Goal: Task Accomplishment & Management: Manage account settings

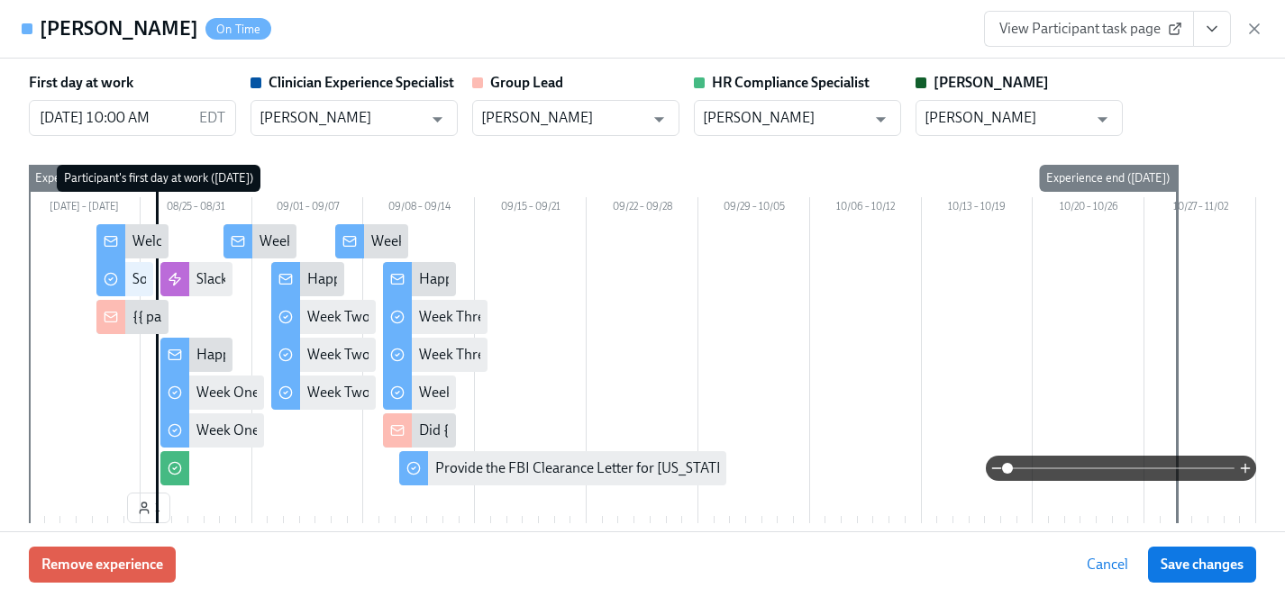
scroll to position [0, 30367]
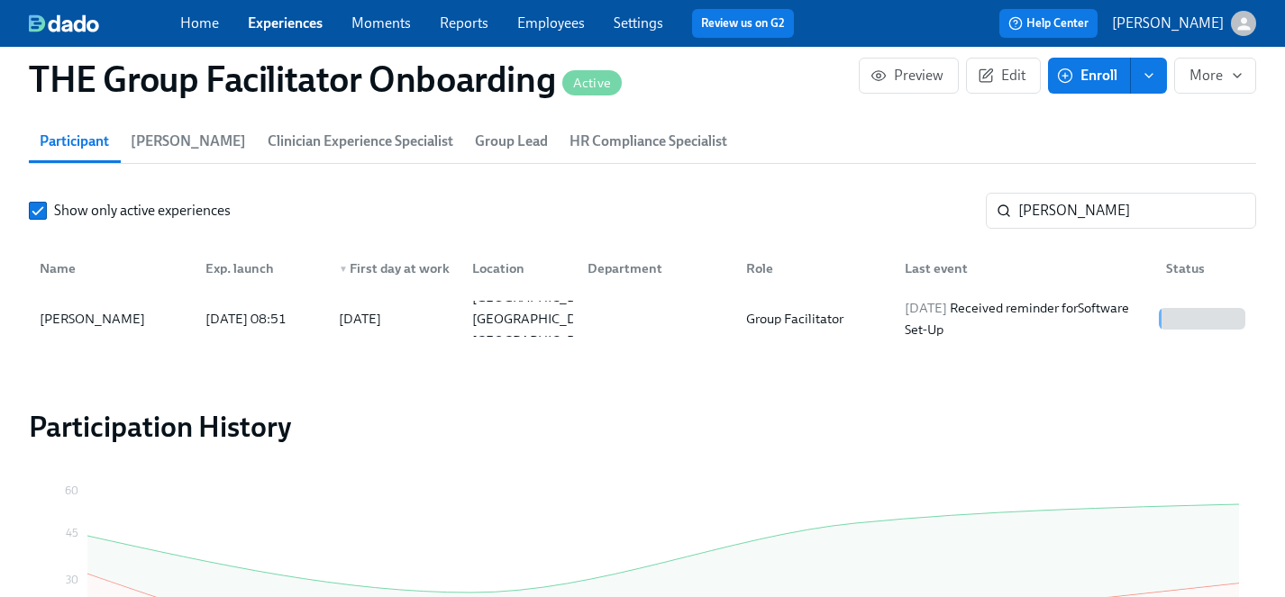
click at [265, 19] on link "Experiences" at bounding box center [285, 22] width 75 height 17
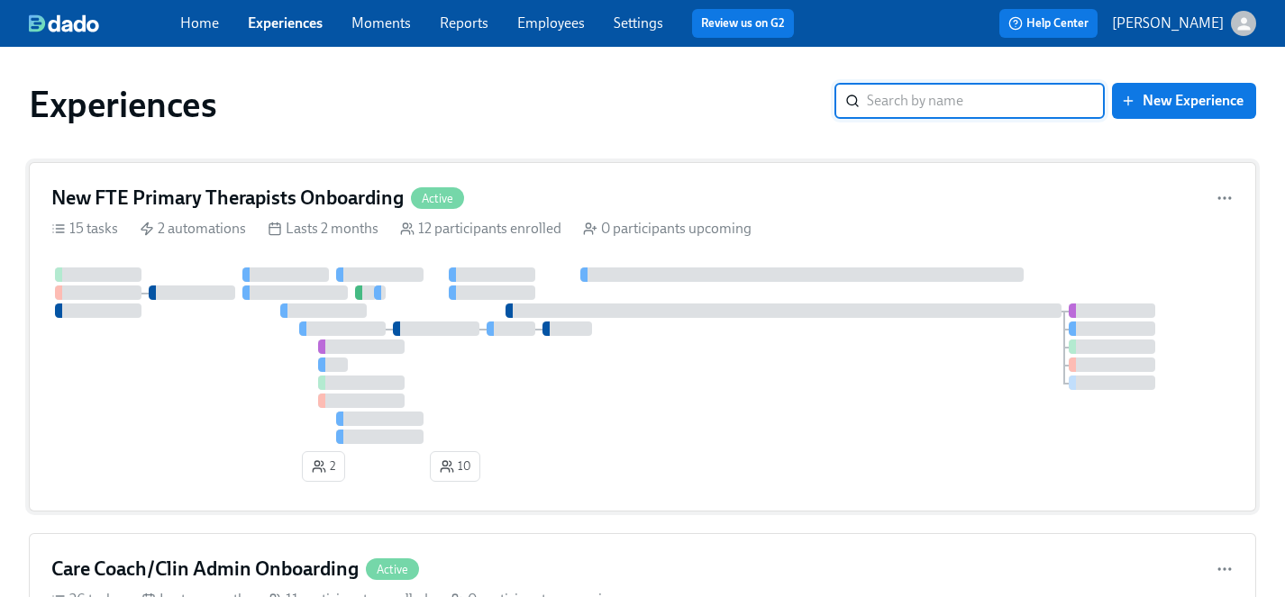
click at [194, 372] on div at bounding box center [642, 356] width 1182 height 177
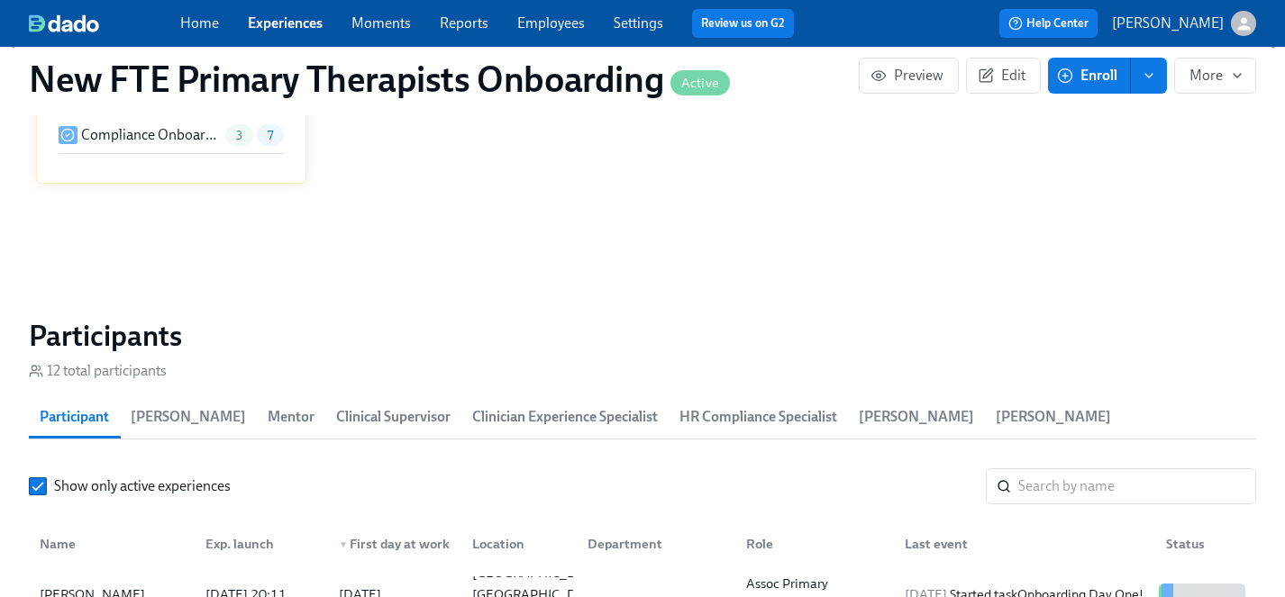
scroll to position [1599, 0]
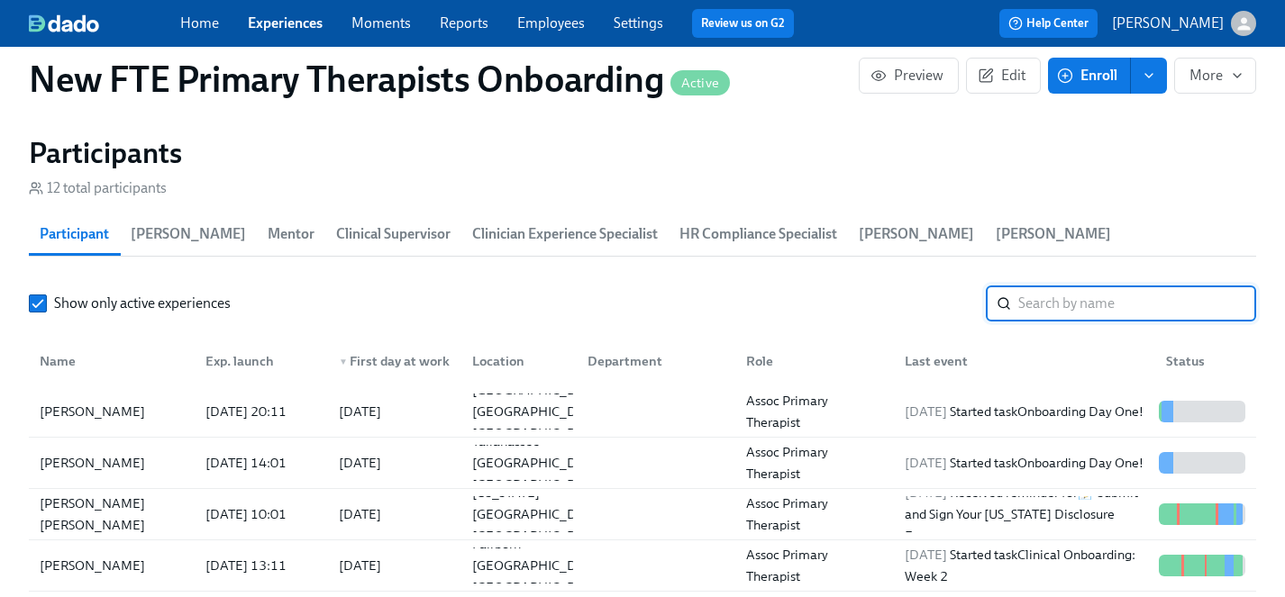
click at [1051, 286] on input "search" at bounding box center [1137, 304] width 238 height 36
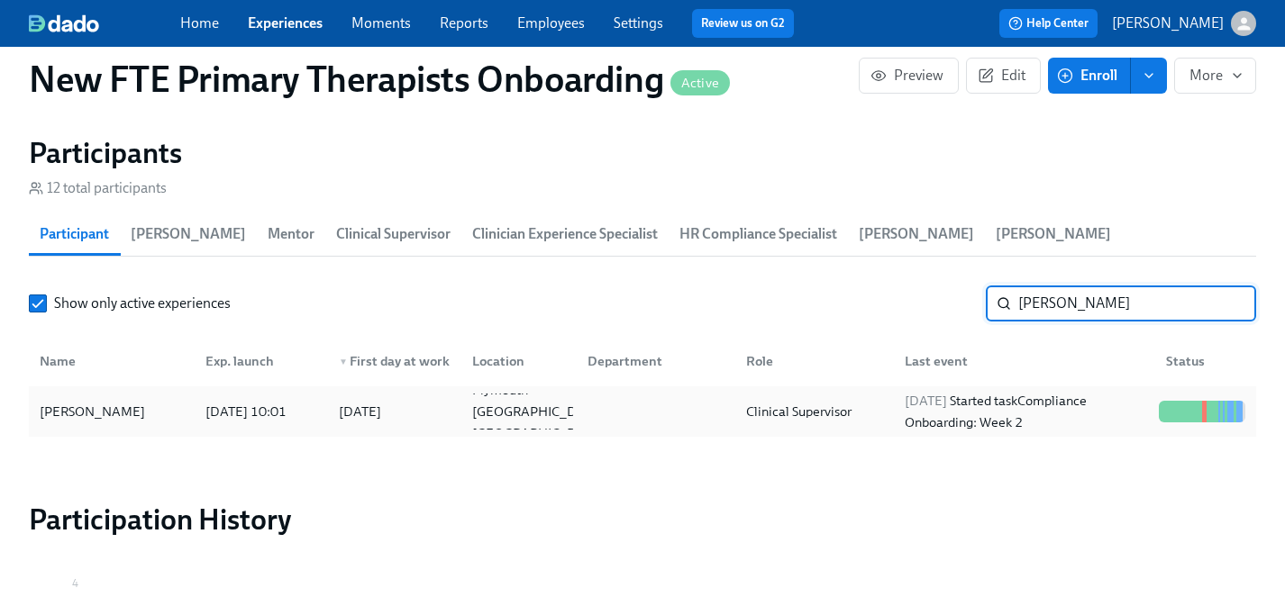
type input "[PERSON_NAME]"
click at [78, 401] on div "[PERSON_NAME]" at bounding box center [92, 412] width 120 height 22
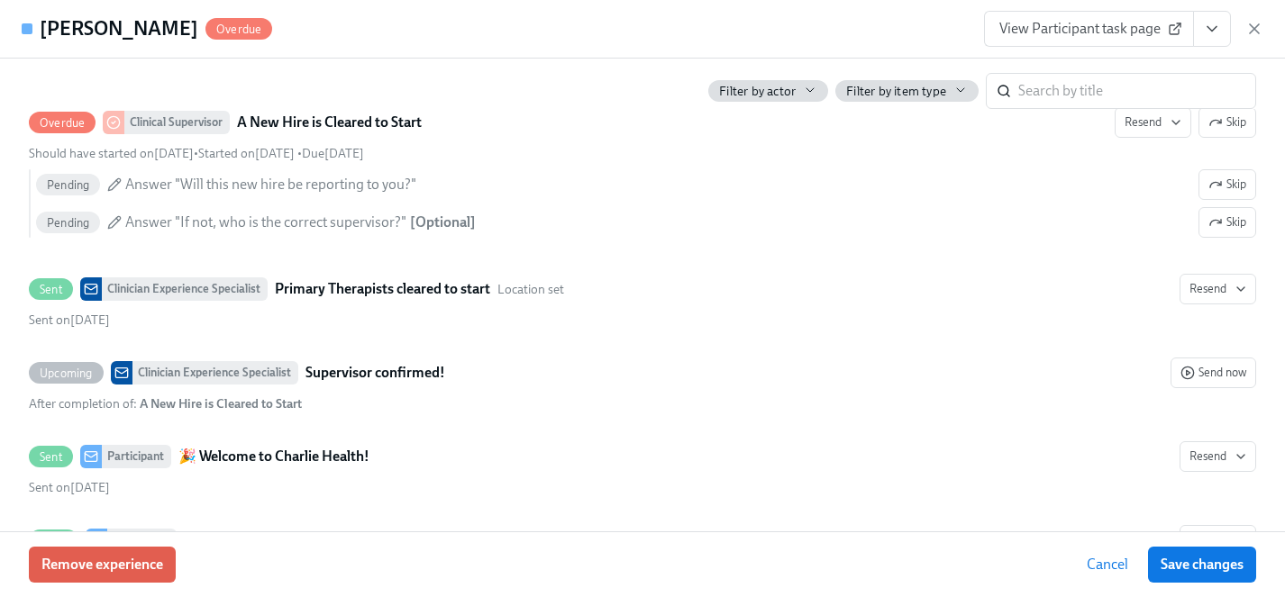
scroll to position [780, 0]
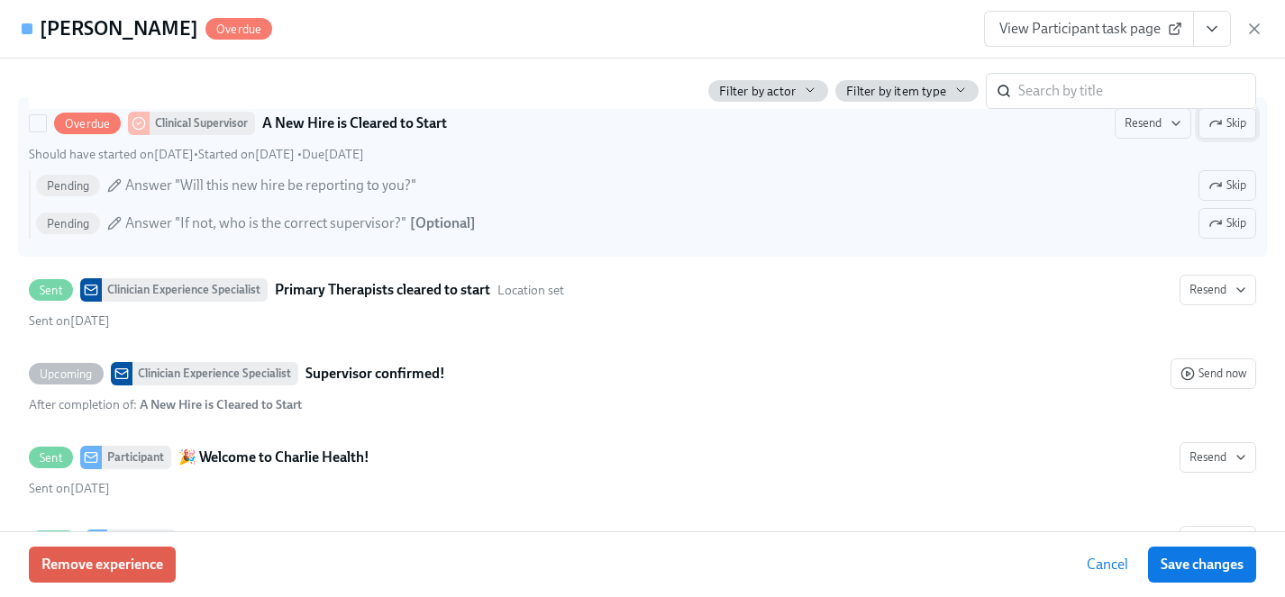
click at [1231, 124] on span "Skip" at bounding box center [1227, 123] width 38 height 18
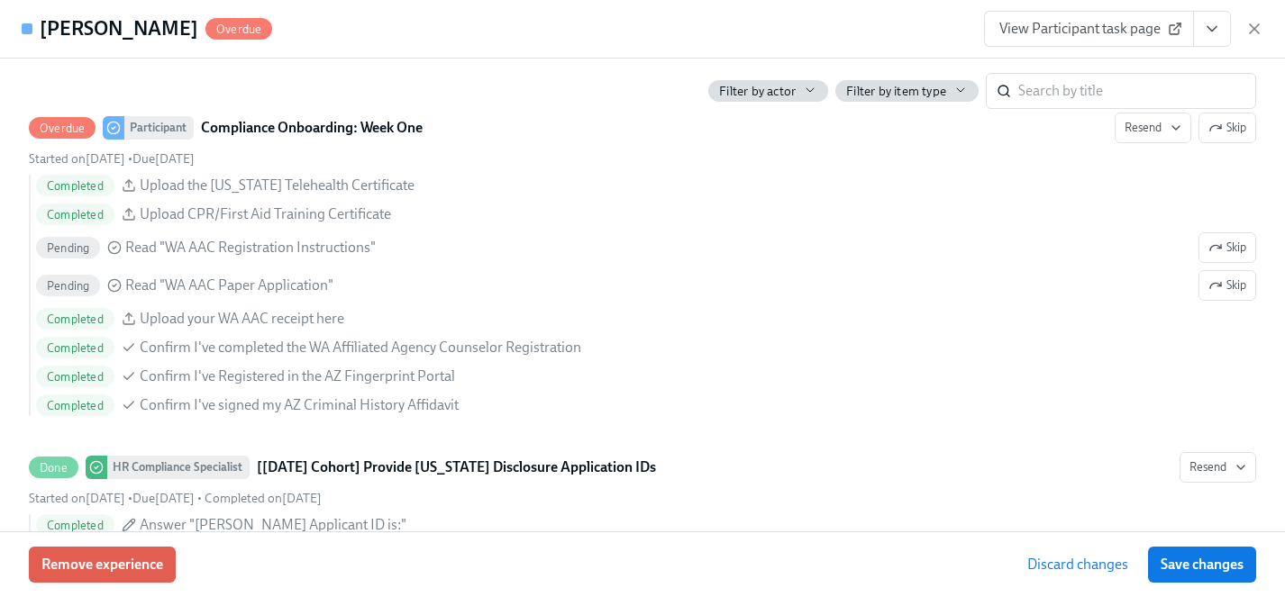
scroll to position [2646, 0]
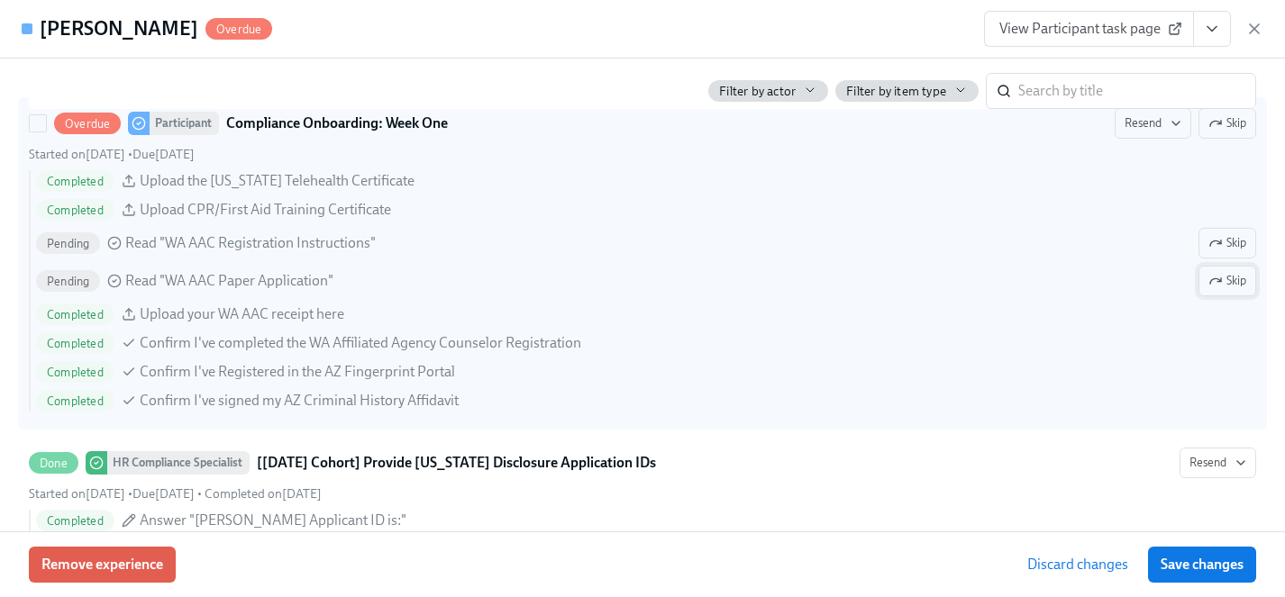
drag, startPoint x: 1228, startPoint y: 243, endPoint x: 1228, endPoint y: 273, distance: 29.7
click at [1228, 243] on span "Skip" at bounding box center [1227, 243] width 38 height 18
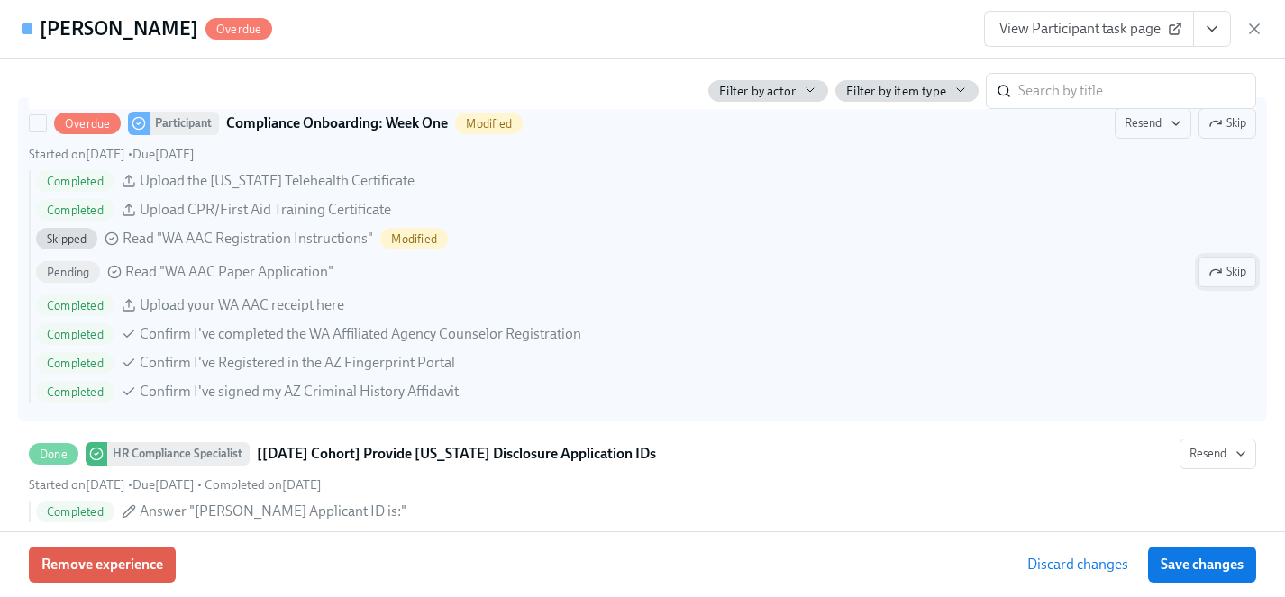
click at [1226, 270] on span "Skip" at bounding box center [1227, 272] width 38 height 18
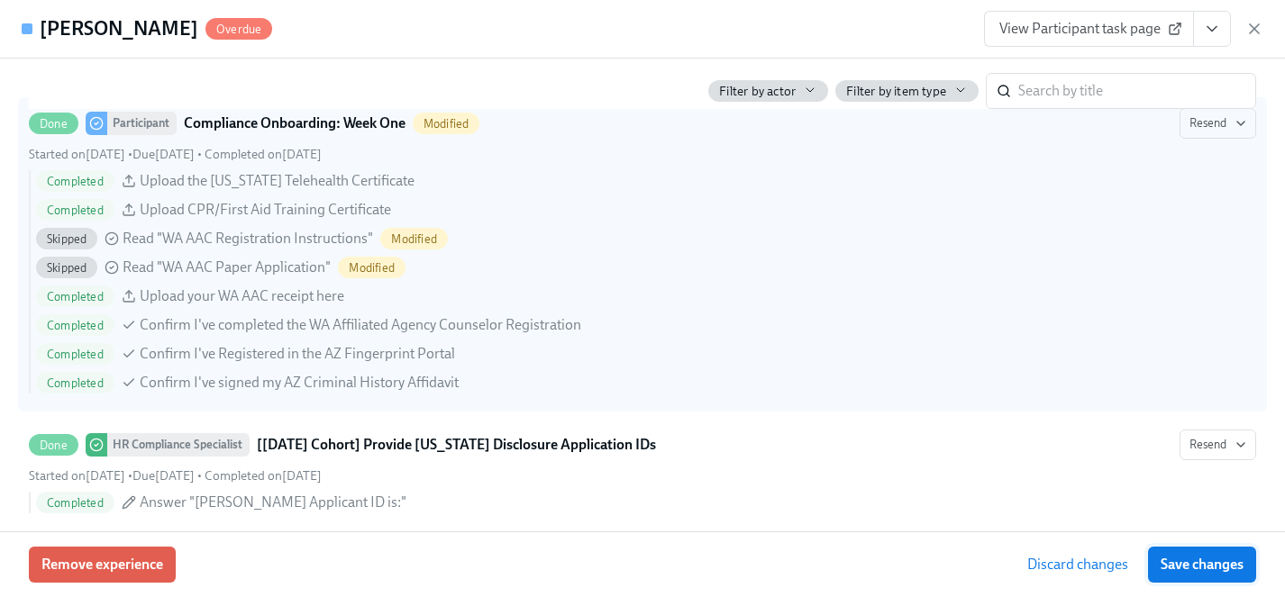
click at [1235, 561] on span "Save changes" at bounding box center [1202, 565] width 83 height 18
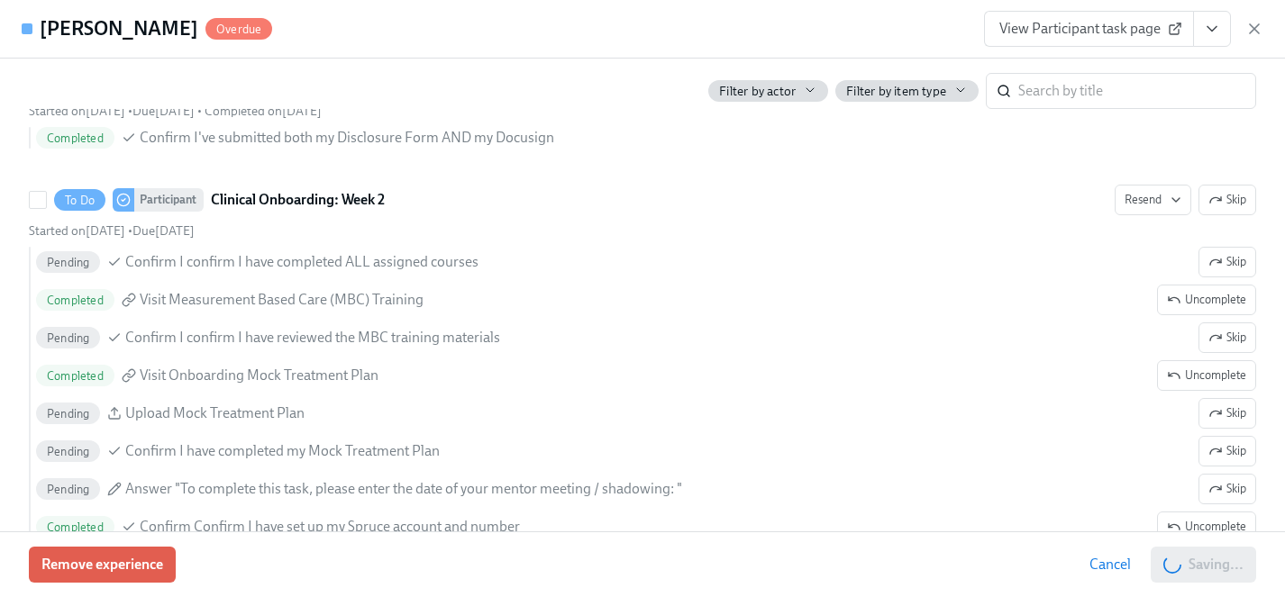
scroll to position [3158, 0]
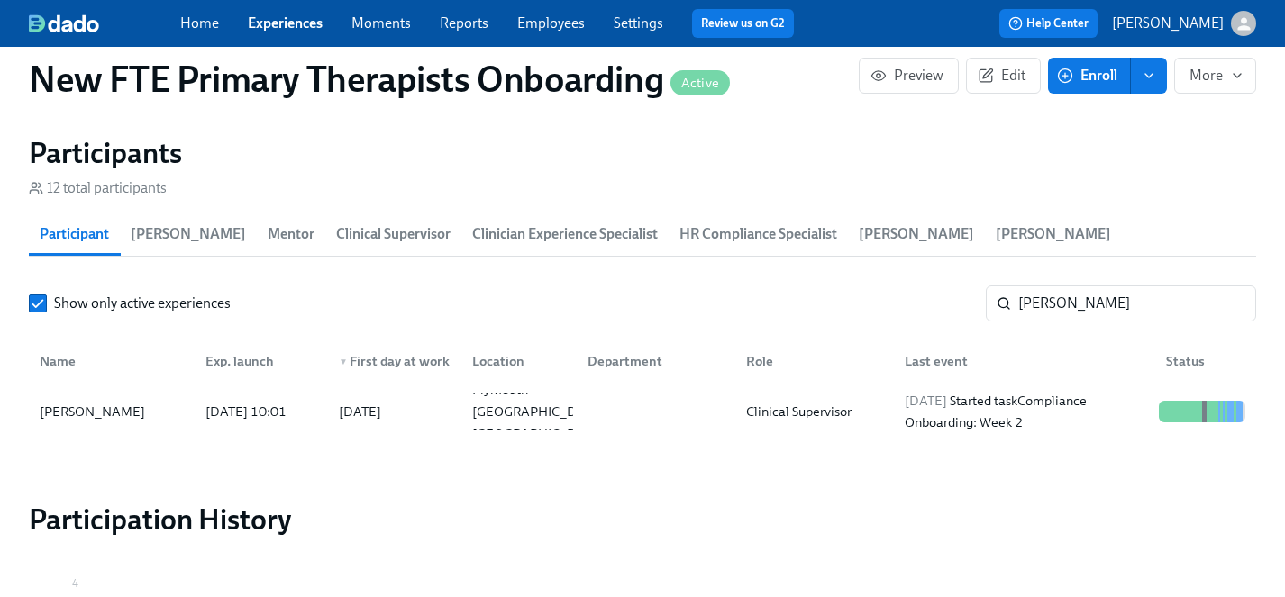
click at [290, 23] on link "Experiences" at bounding box center [285, 22] width 75 height 17
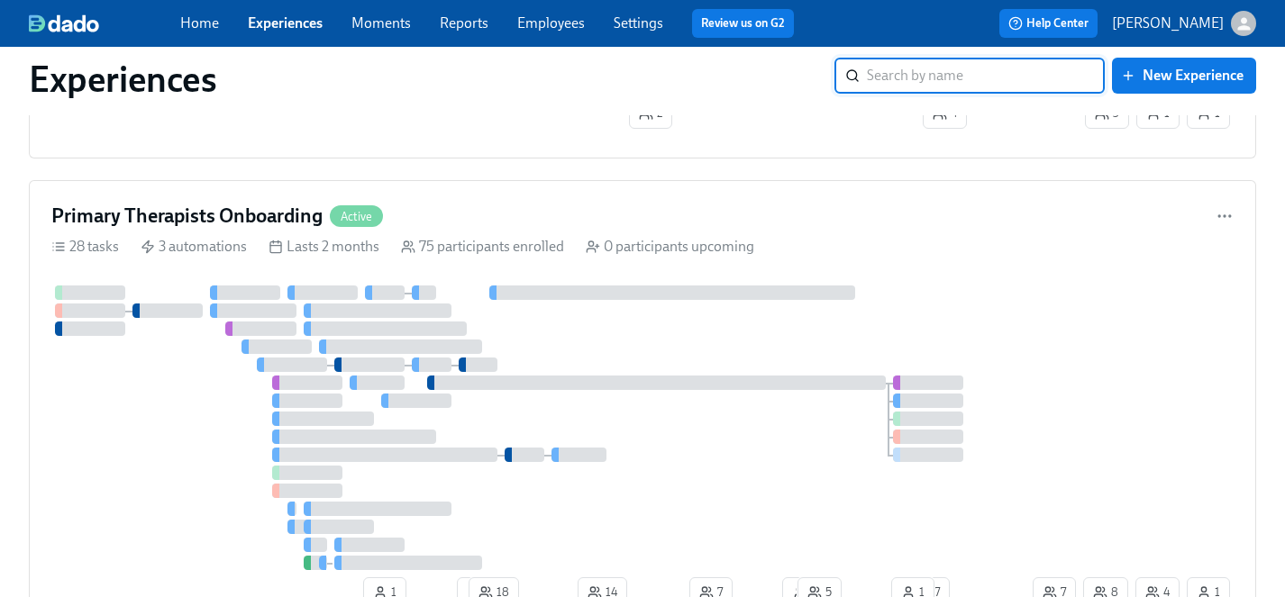
scroll to position [776, 0]
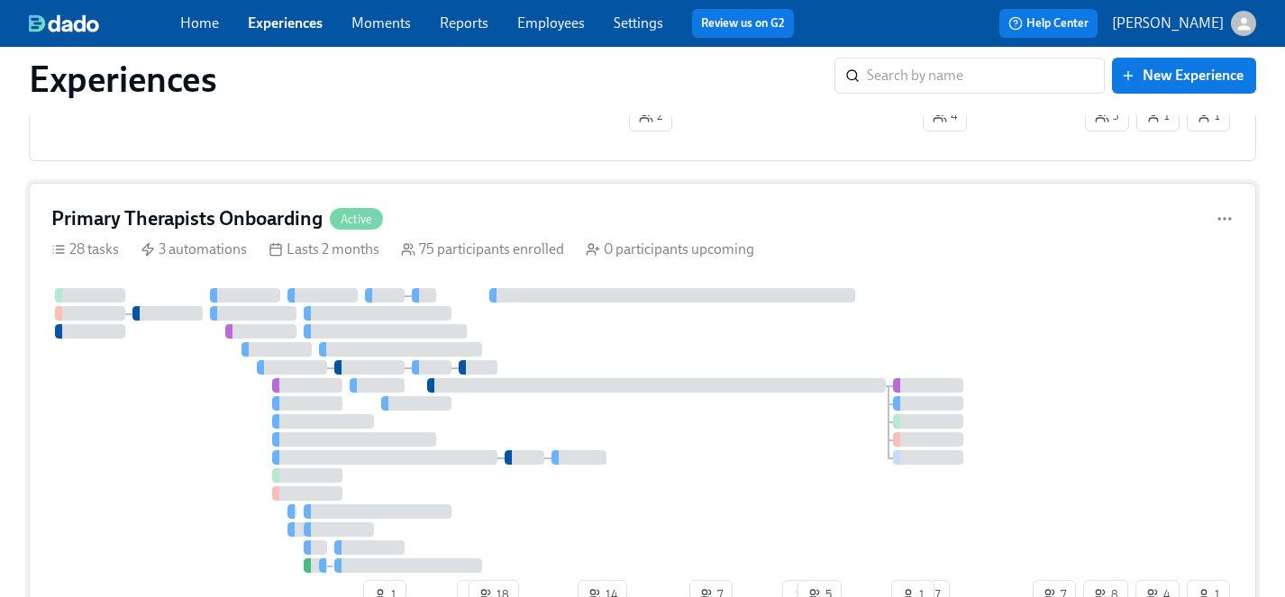
click at [149, 471] on div at bounding box center [540, 430] width 978 height 285
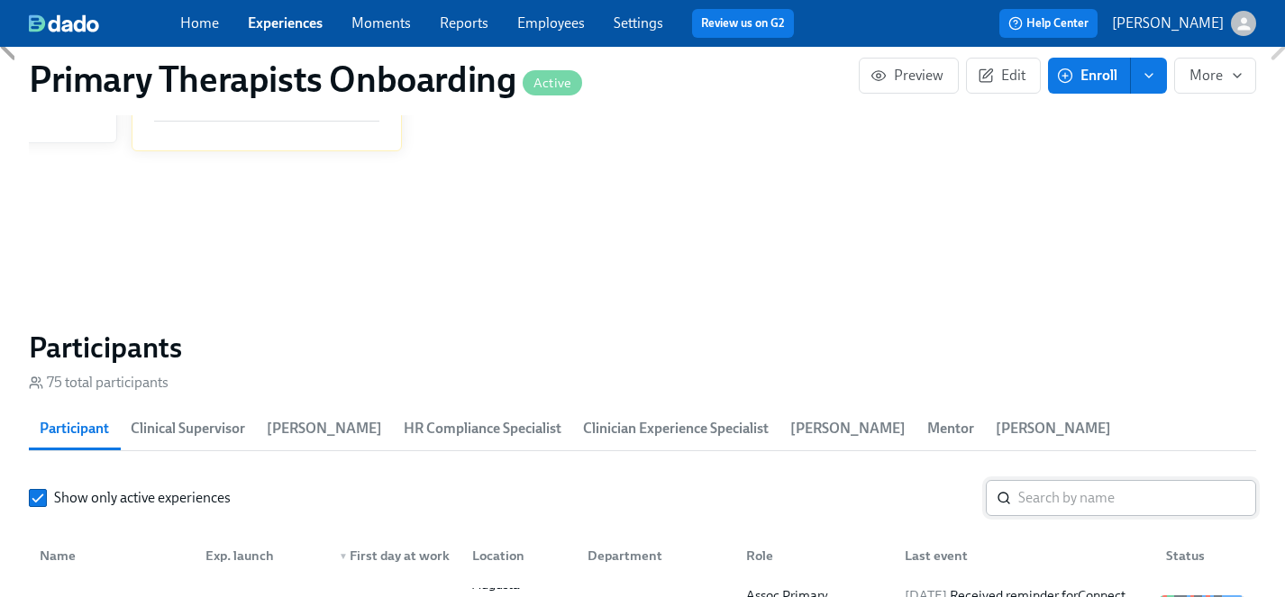
click at [1099, 480] on input "search" at bounding box center [1137, 498] width 238 height 36
type input "mezy"
click at [114, 596] on div "[PERSON_NAME]" at bounding box center [92, 607] width 120 height 22
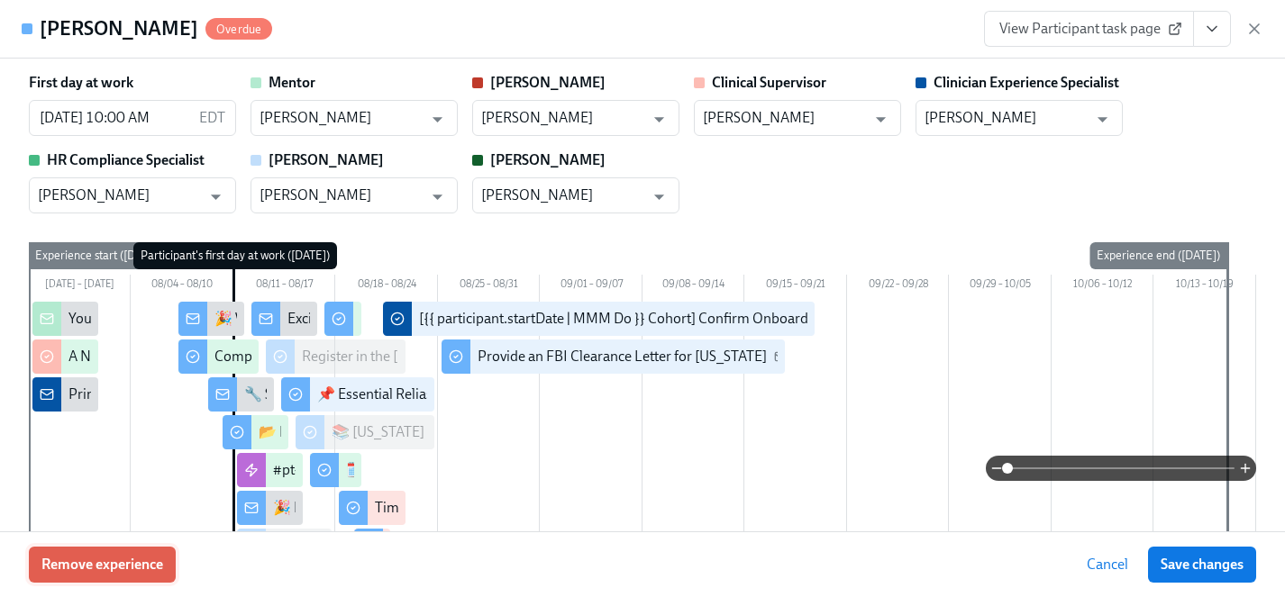
click at [122, 566] on span "Remove experience" at bounding box center [102, 565] width 122 height 18
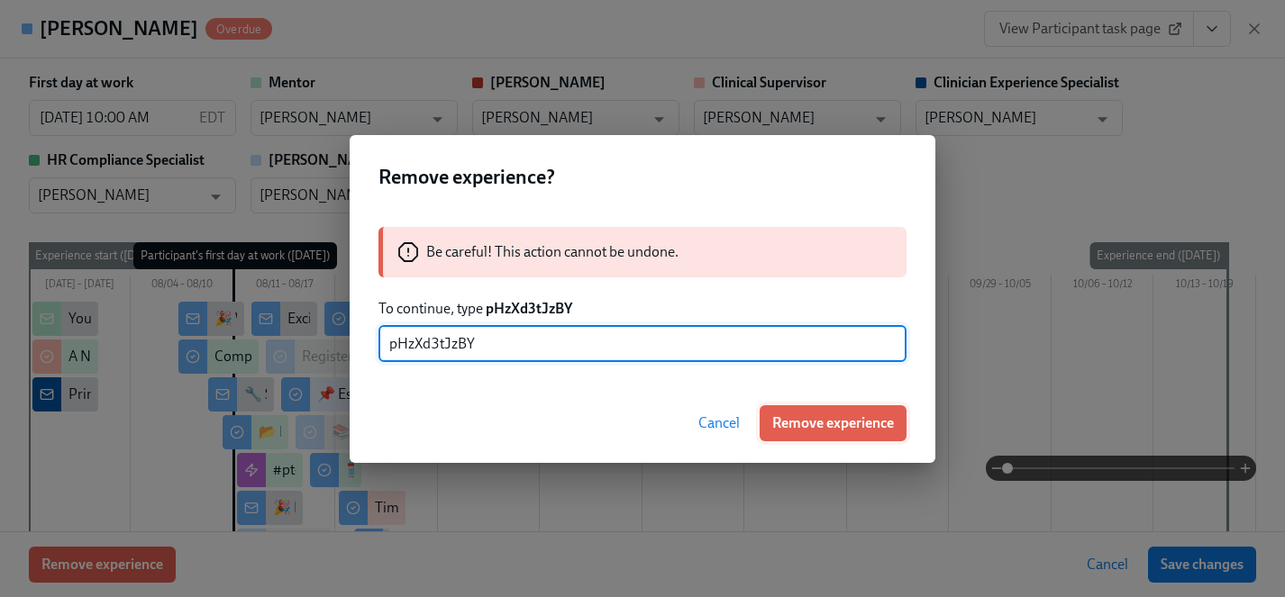
type input "pHzXd3tJzBY"
click at [860, 423] on span "Remove experience" at bounding box center [833, 424] width 122 height 18
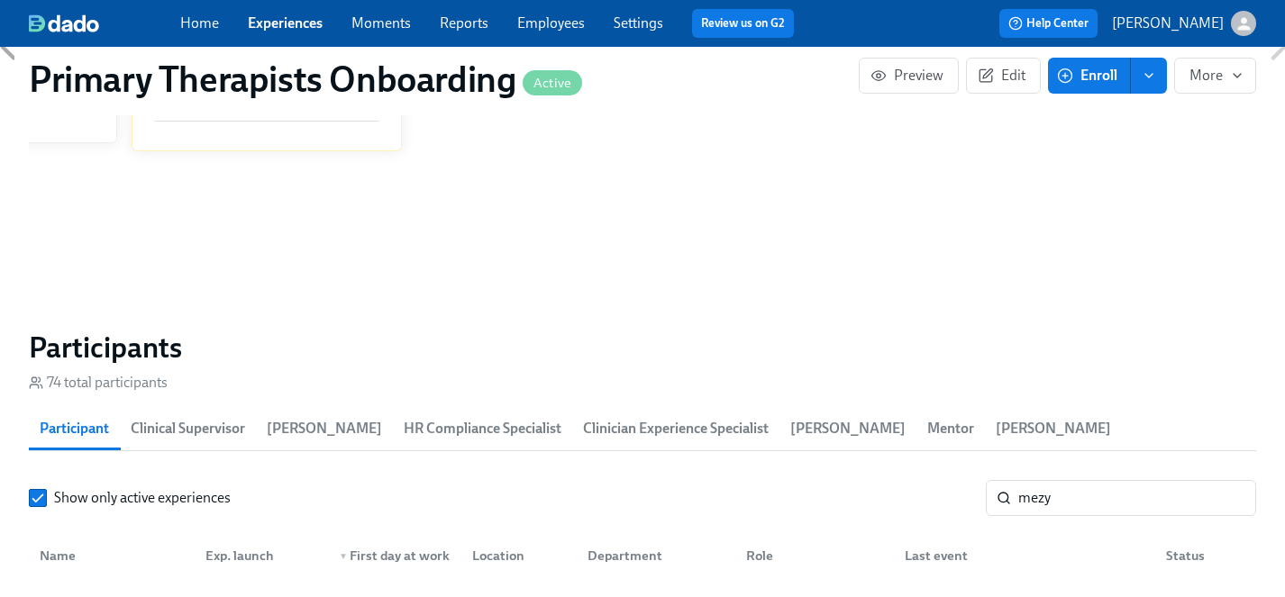
click at [545, 24] on link "Employees" at bounding box center [551, 22] width 68 height 17
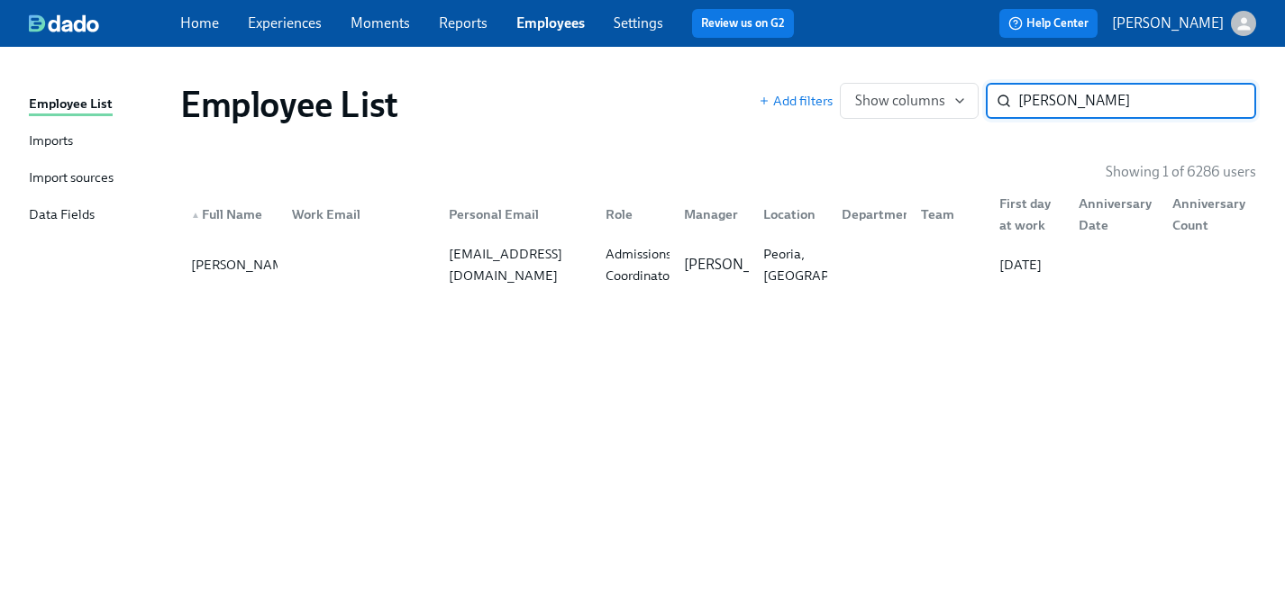
type input "[PERSON_NAME]"
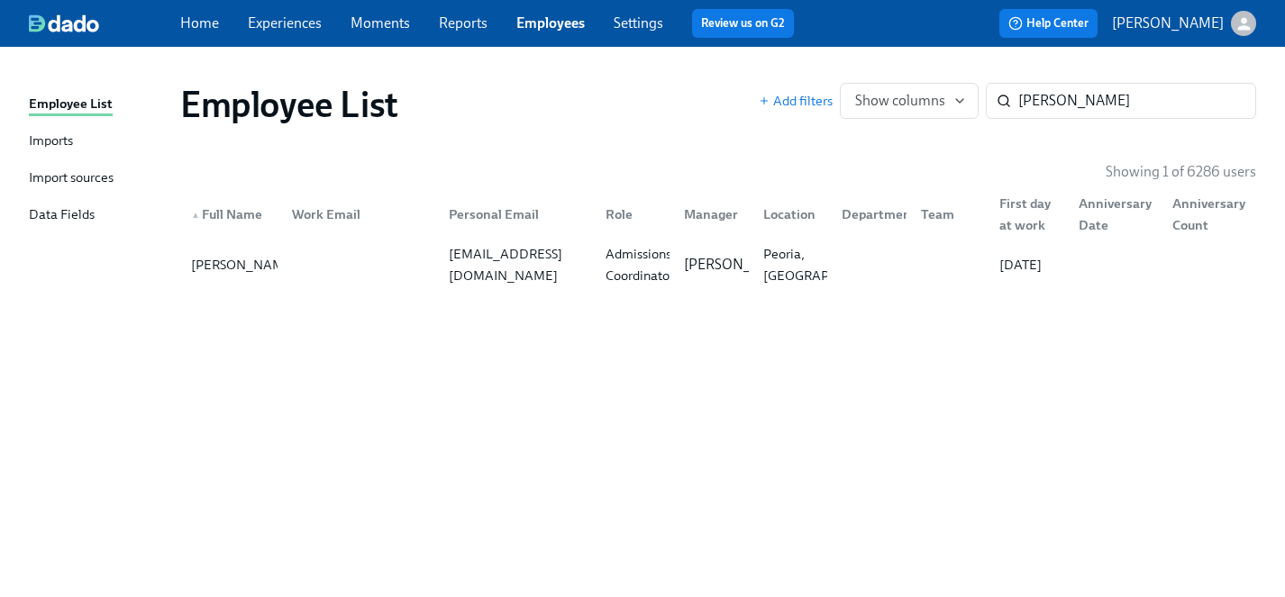
click at [279, 31] on link "Experiences" at bounding box center [285, 22] width 74 height 17
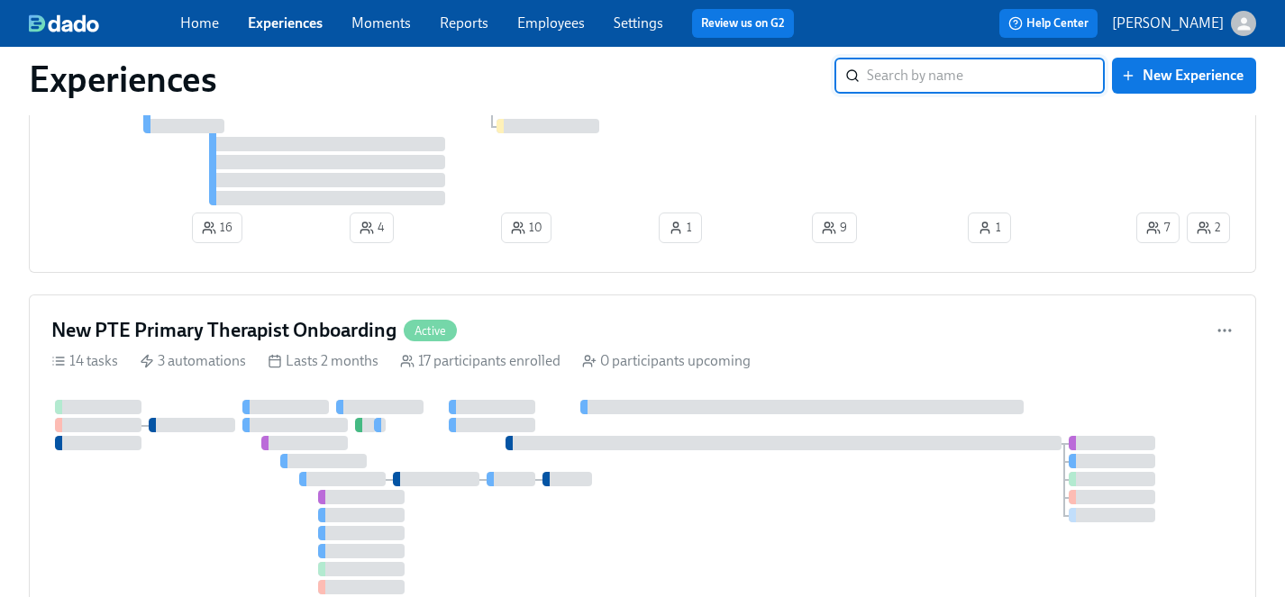
scroll to position [6041, 0]
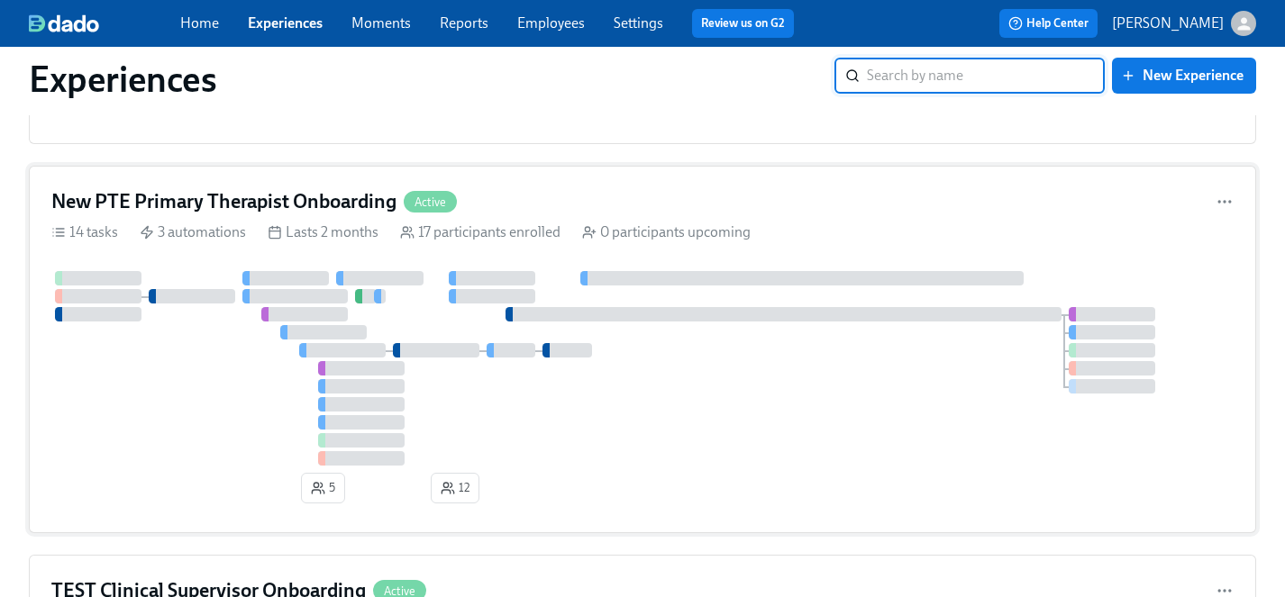
click at [224, 466] on div at bounding box center [642, 368] width 1182 height 195
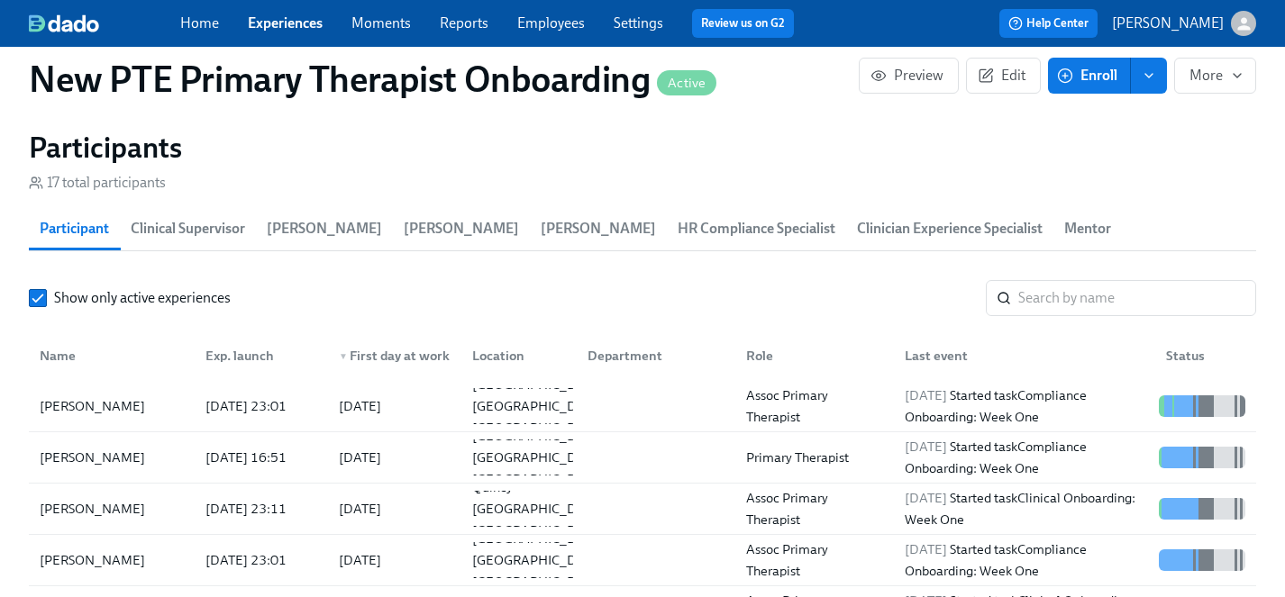
scroll to position [1795, 0]
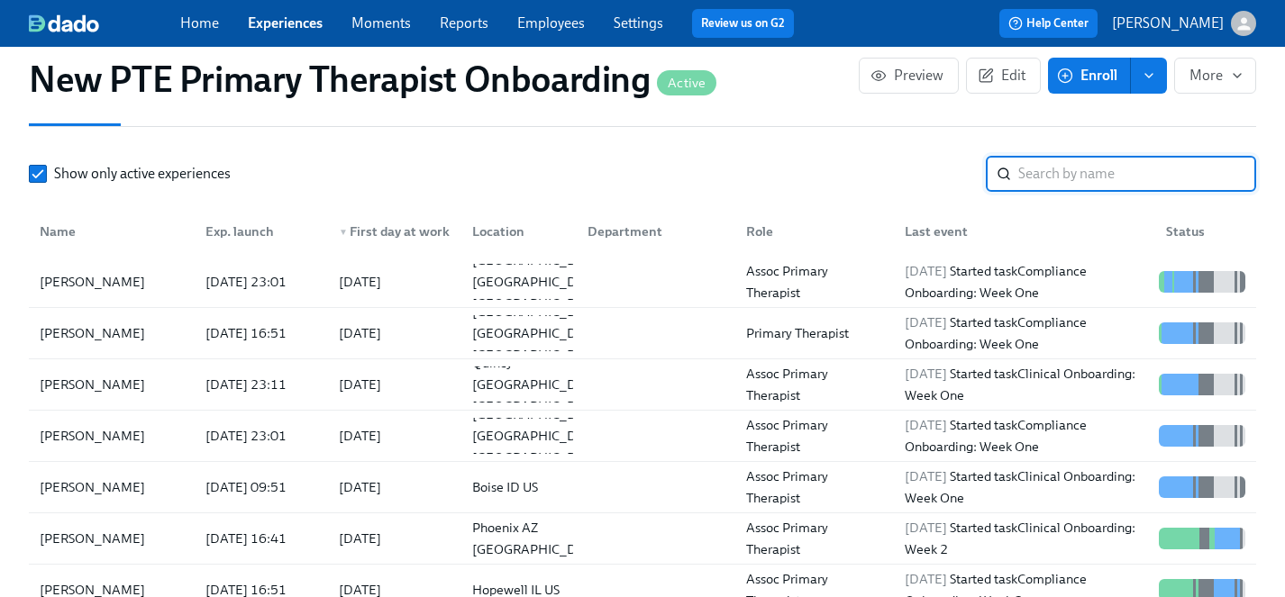
click at [1077, 156] on input "search" at bounding box center [1137, 174] width 238 height 36
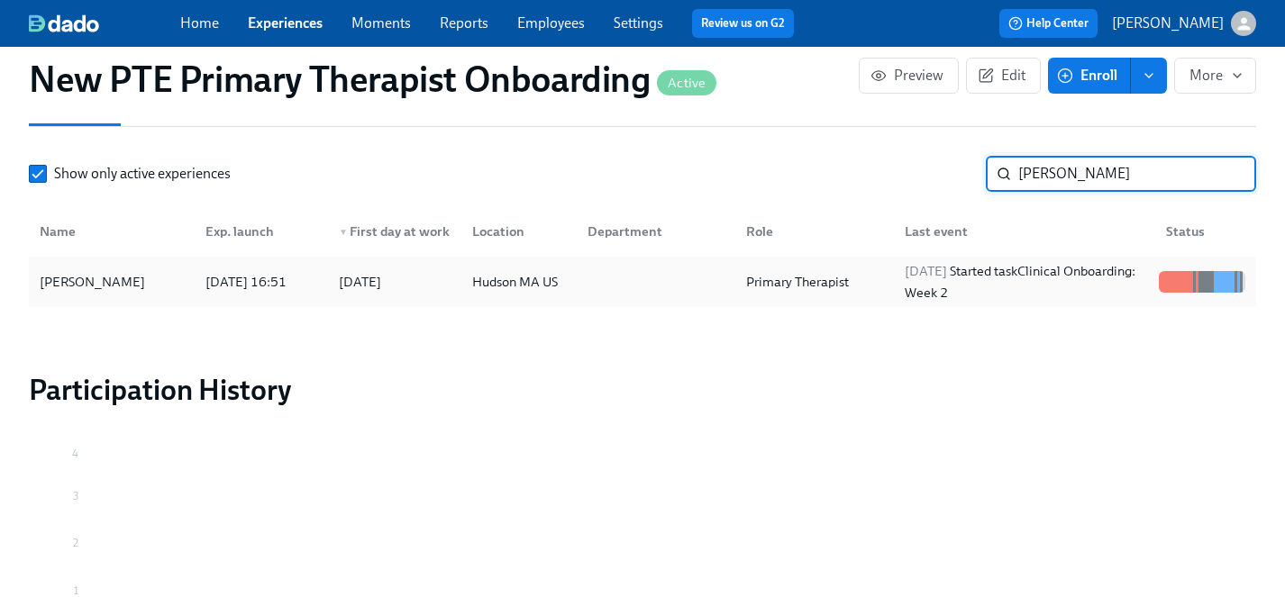
type input "[PERSON_NAME]"
click at [72, 271] on div "[PERSON_NAME]" at bounding box center [92, 282] width 120 height 22
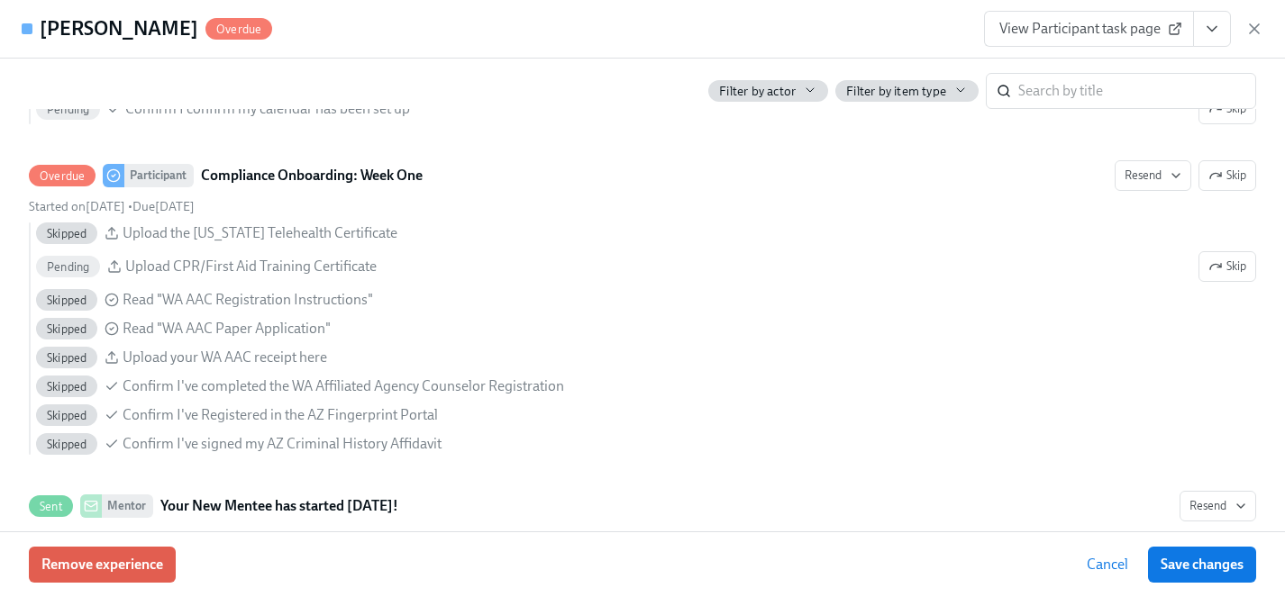
scroll to position [2453, 0]
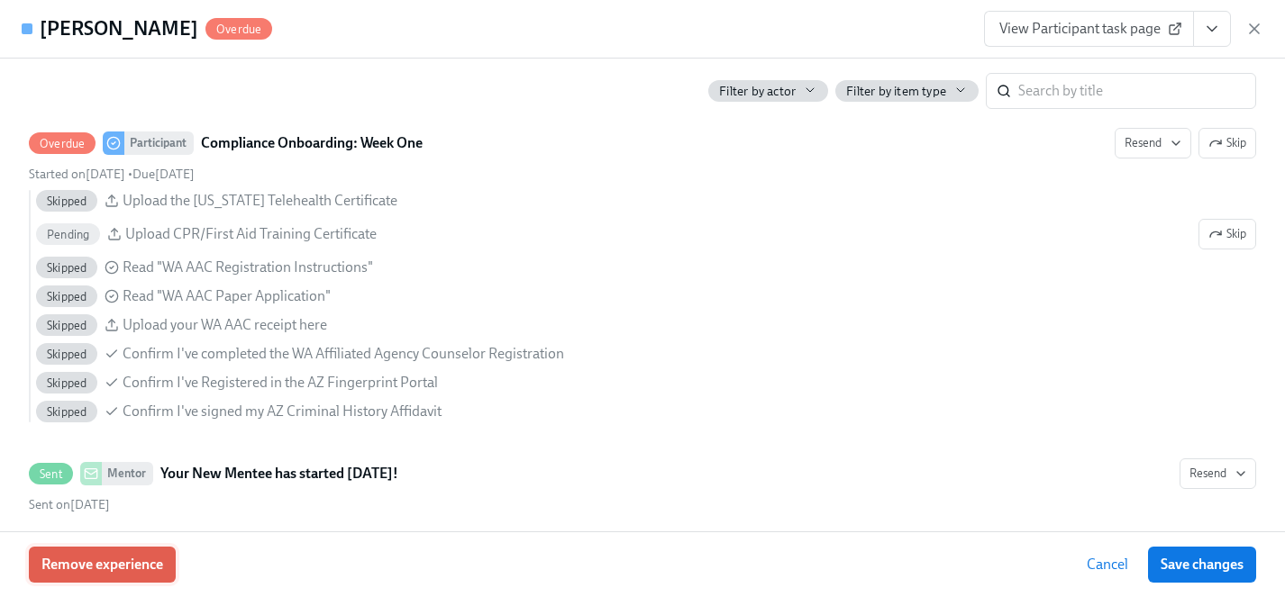
click at [93, 570] on span "Remove experience" at bounding box center [102, 565] width 122 height 18
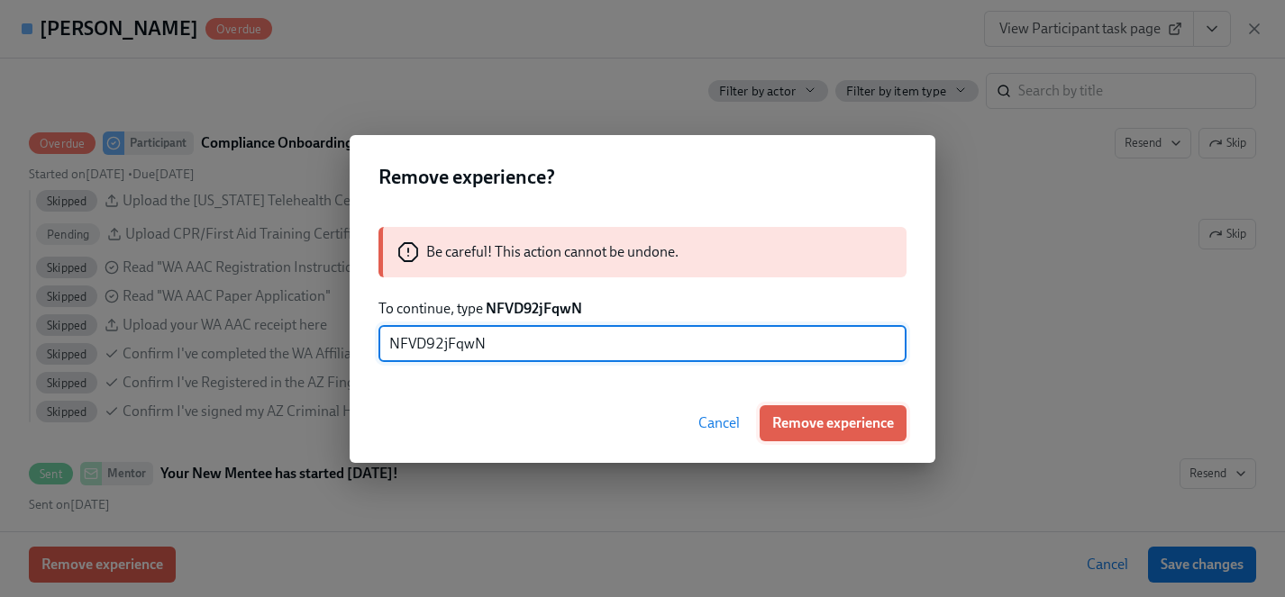
type input "NFVD92jFqwN"
click at [872, 424] on span "Remove experience" at bounding box center [833, 424] width 122 height 18
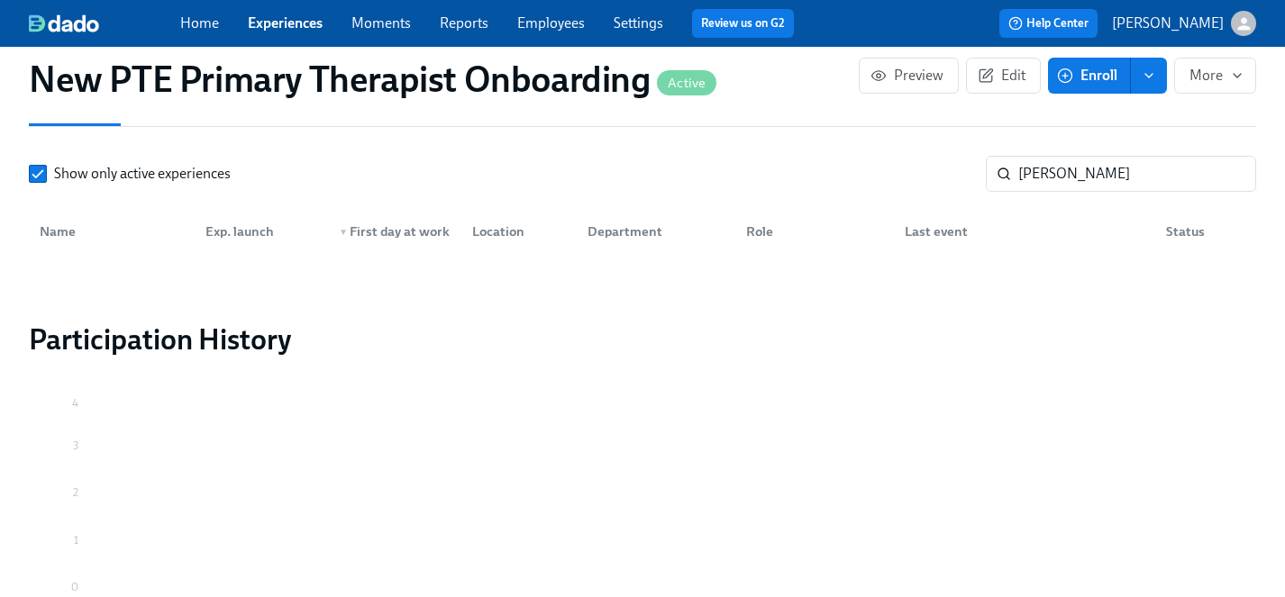
scroll to position [0, 4169]
click at [287, 23] on link "Experiences" at bounding box center [285, 22] width 75 height 17
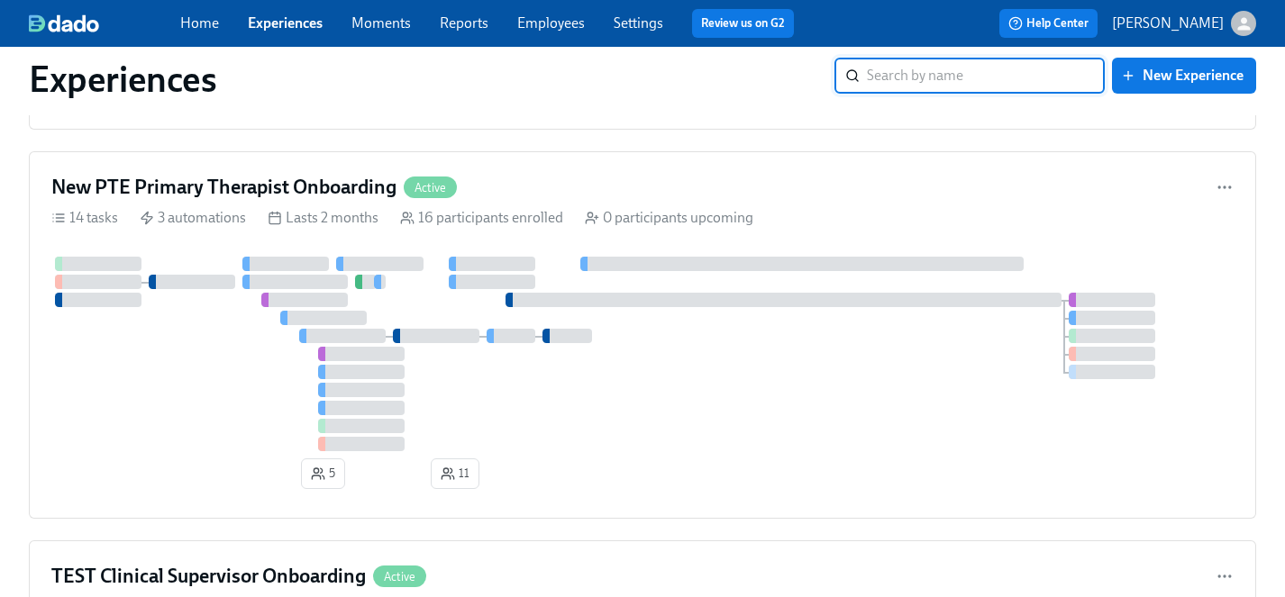
scroll to position [6054, 0]
click at [160, 418] on div at bounding box center [642, 356] width 1182 height 195
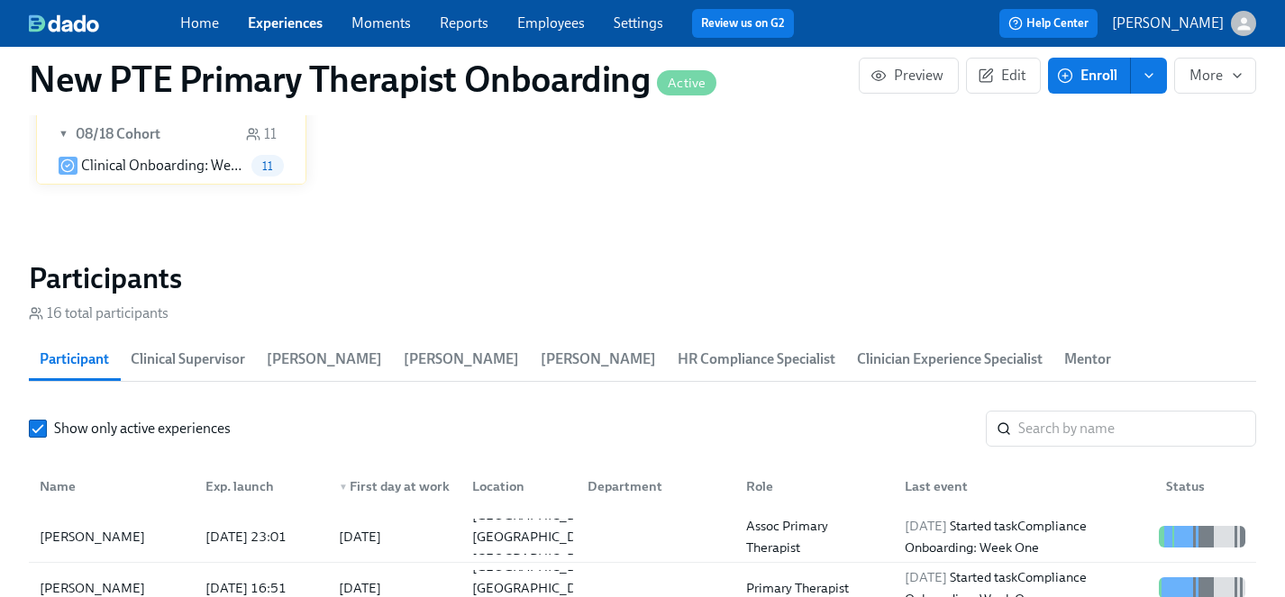
scroll to position [1618, 0]
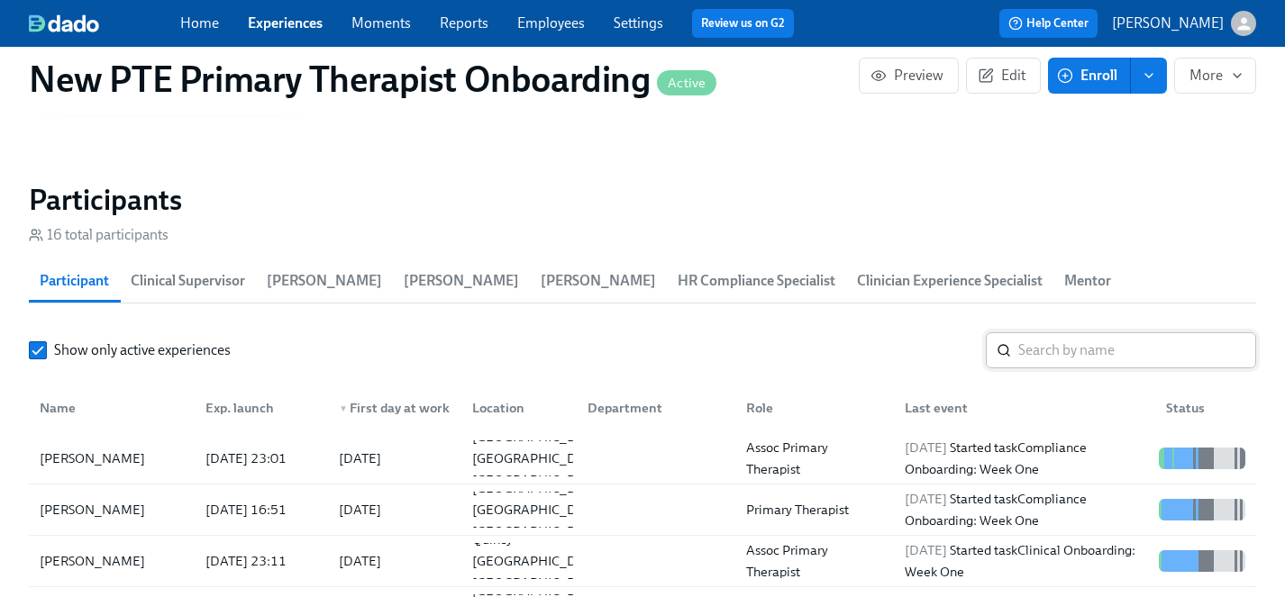
click at [1047, 333] on input "search" at bounding box center [1137, 351] width 238 height 36
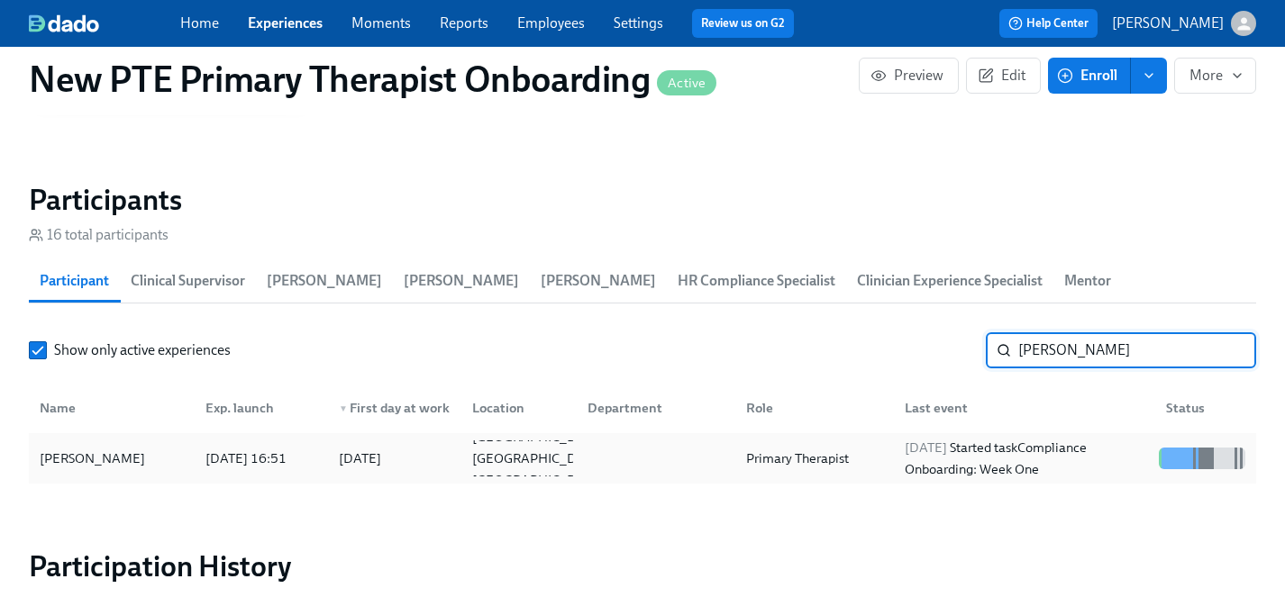
type input "[PERSON_NAME]"
click at [100, 448] on div "[PERSON_NAME]" at bounding box center [92, 459] width 120 height 22
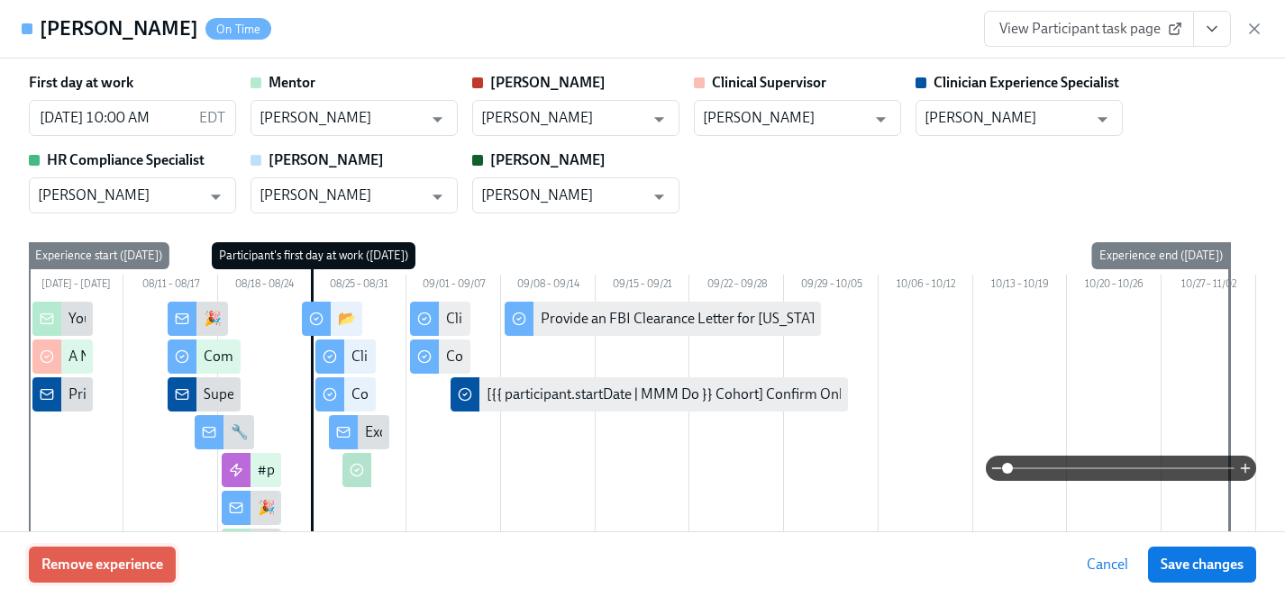
click at [125, 568] on span "Remove experience" at bounding box center [102, 565] width 122 height 18
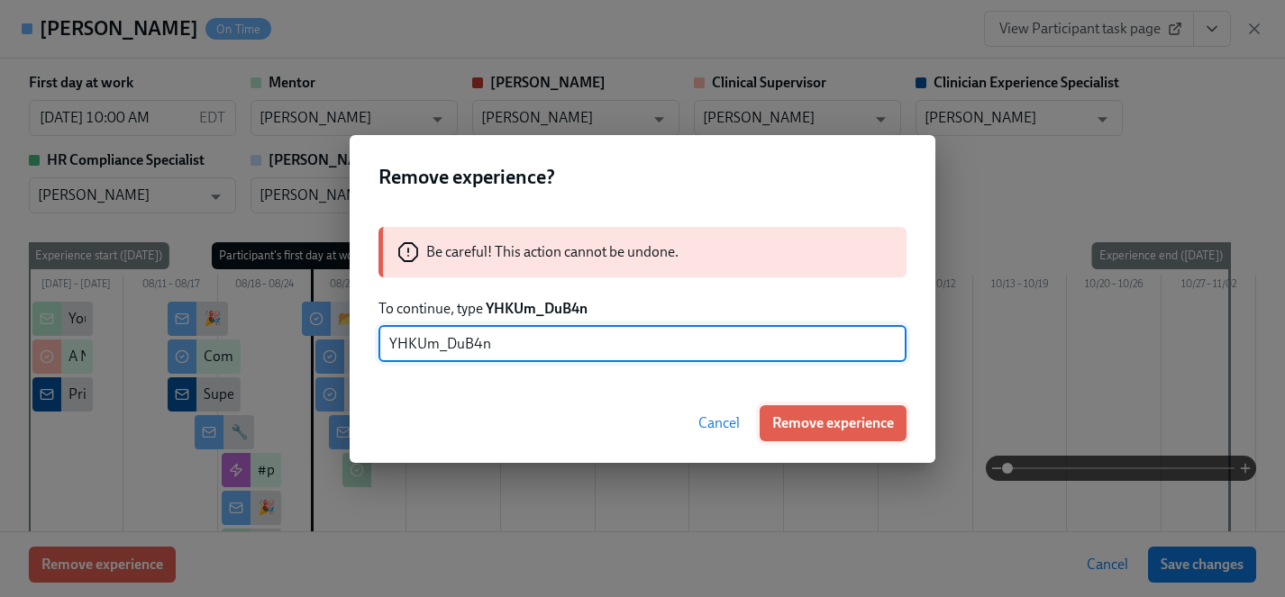
type input "YHKUm_DuB4n"
click at [825, 423] on span "Remove experience" at bounding box center [833, 424] width 122 height 18
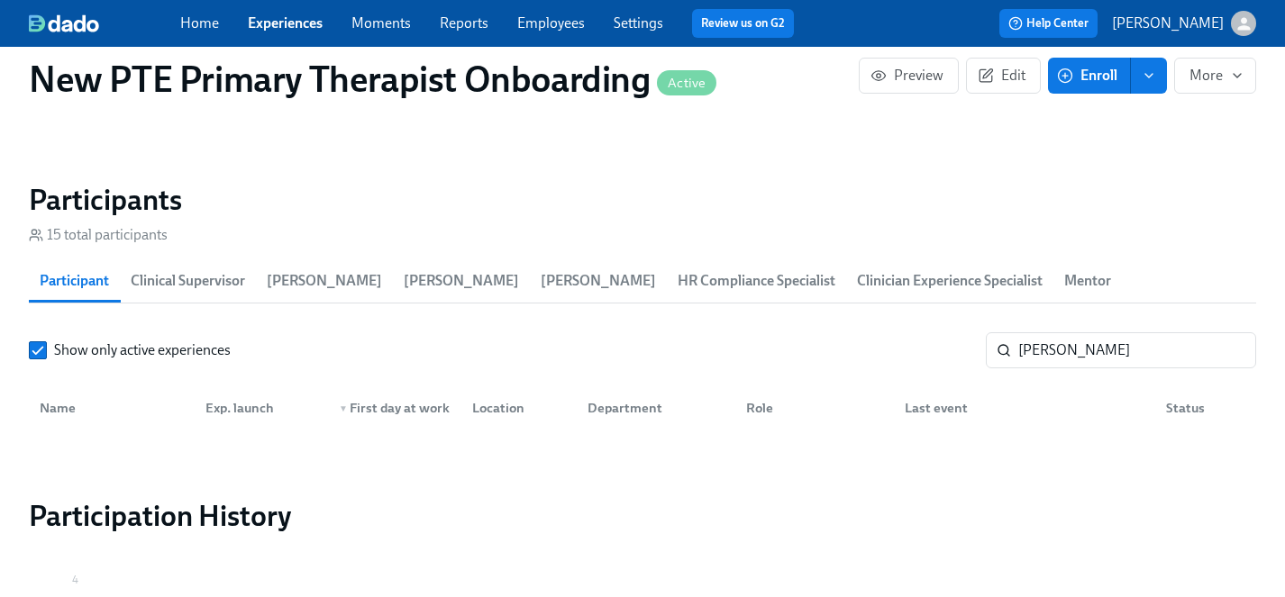
scroll to position [0, 4169]
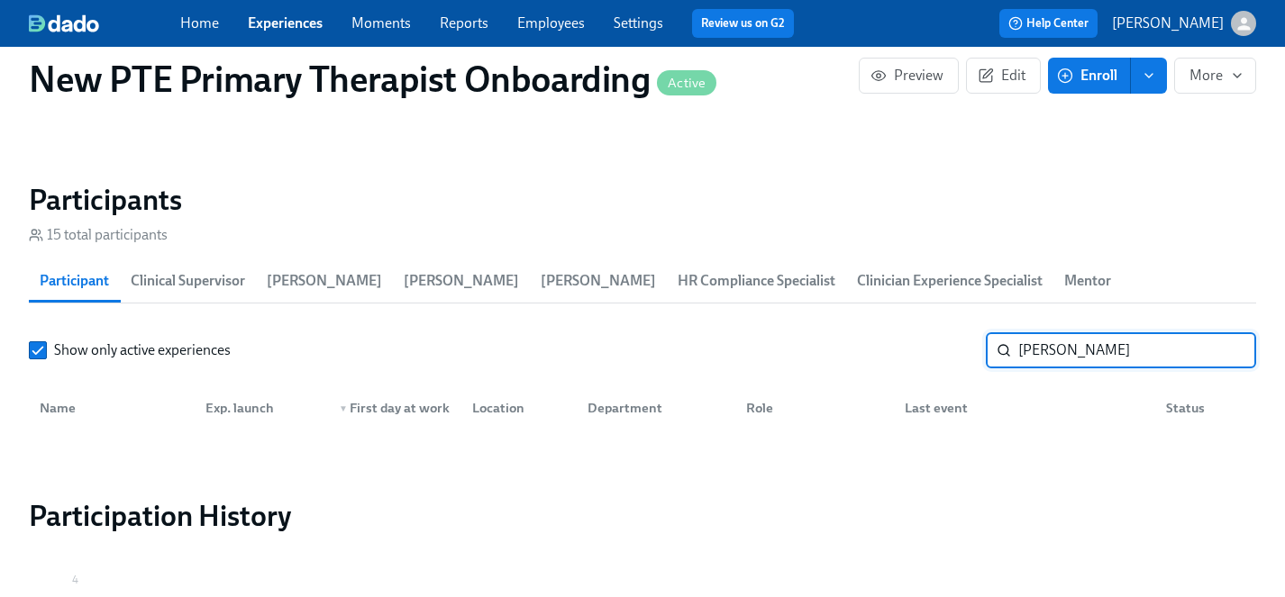
drag, startPoint x: 1086, startPoint y: 324, endPoint x: 792, endPoint y: 307, distance: 294.3
click at [792, 333] on div "Show only active experiences [PERSON_NAME]" at bounding box center [642, 351] width 1227 height 36
type input "burnet"
drag, startPoint x: 1068, startPoint y: 318, endPoint x: 928, endPoint y: 318, distance: 139.7
click at [928, 333] on div "Show only active experiences burnet ​" at bounding box center [642, 351] width 1227 height 36
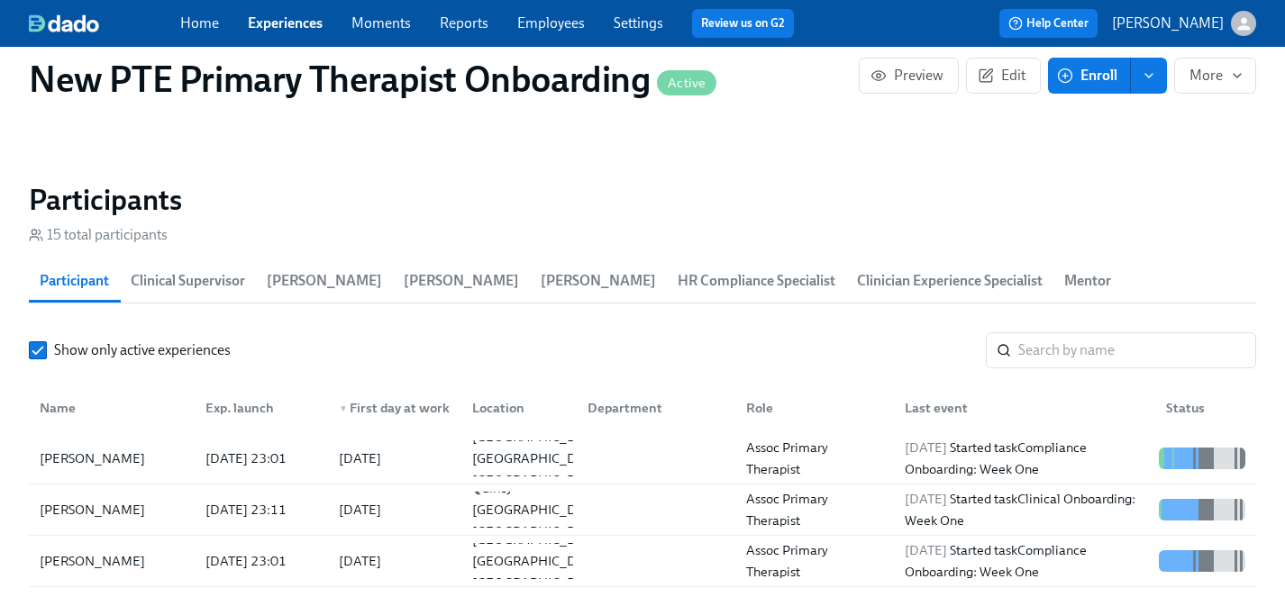
click at [277, 18] on link "Experiences" at bounding box center [285, 22] width 75 height 17
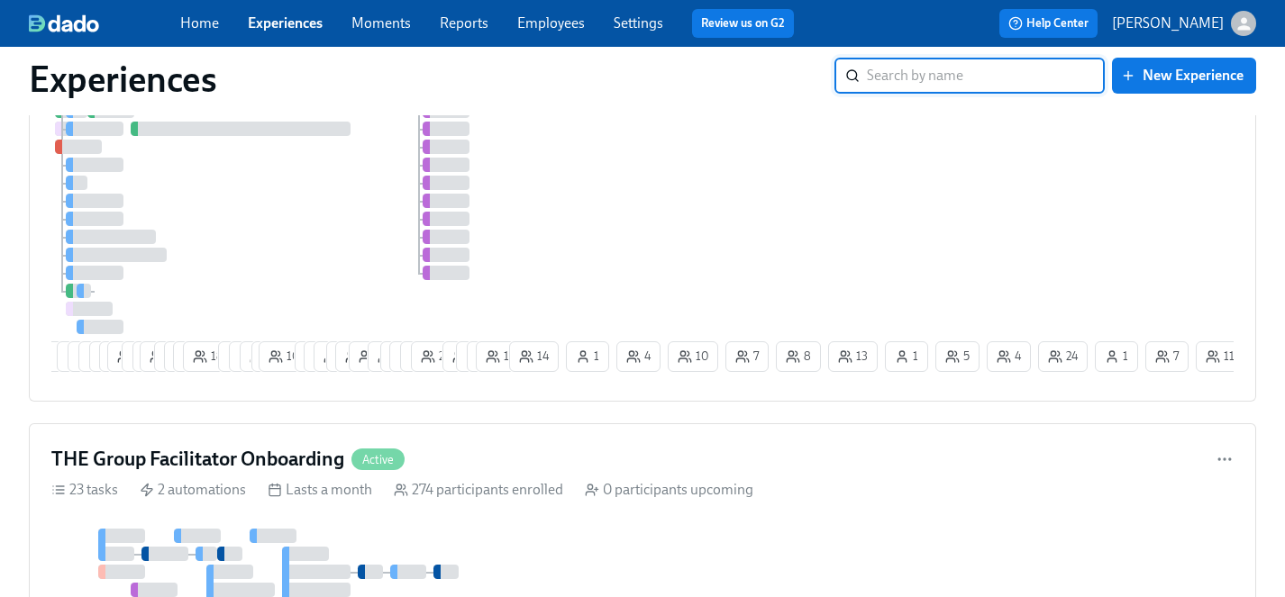
scroll to position [4013, 0]
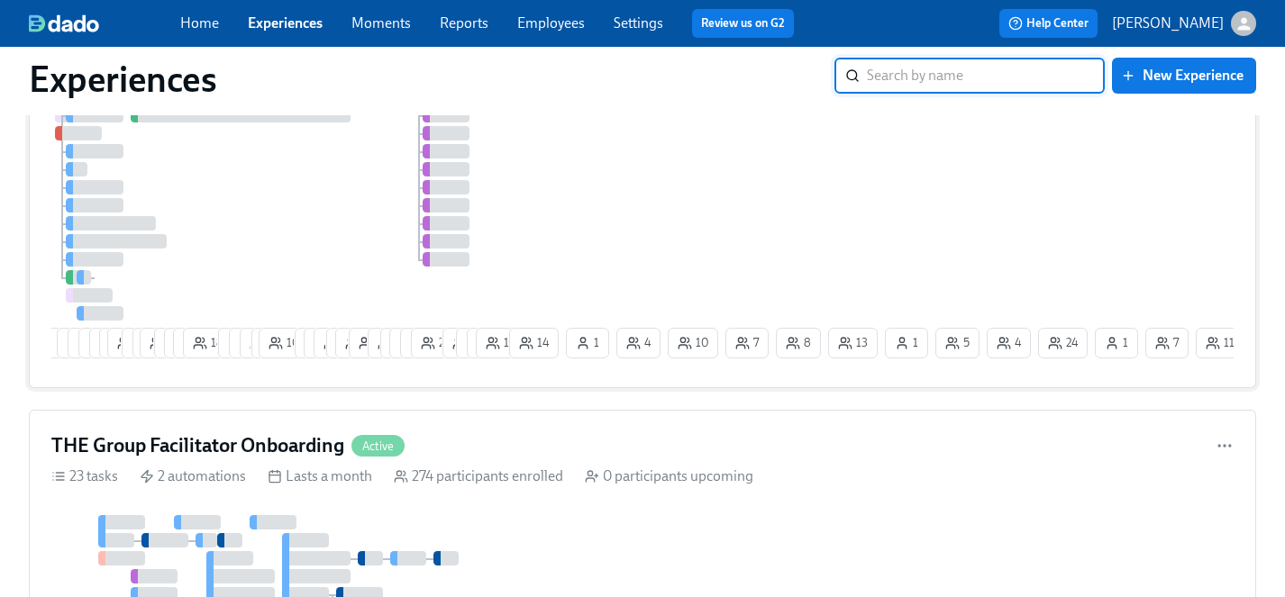
click at [629, 227] on div "2 3 3 5 7 4 8 29 4 2 19 7 8 12 18 9 8 9 5 10 7 17 15 6 23 3 11 9 12 15 25 10 6 …" at bounding box center [642, 219] width 1182 height 294
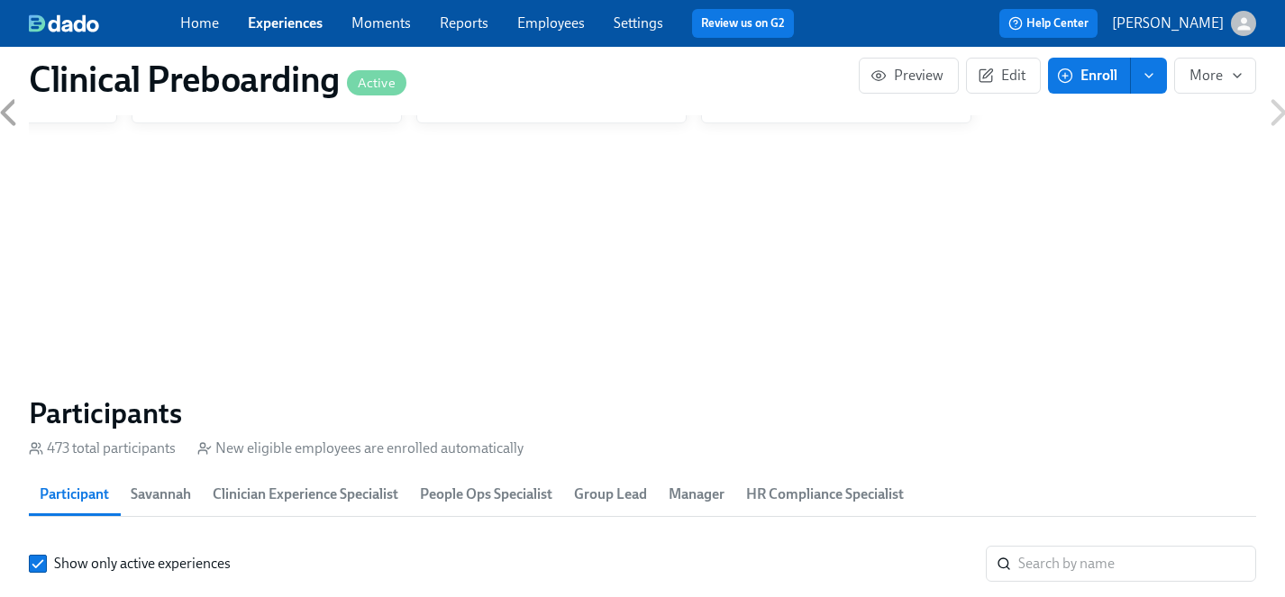
scroll to position [1739, 0]
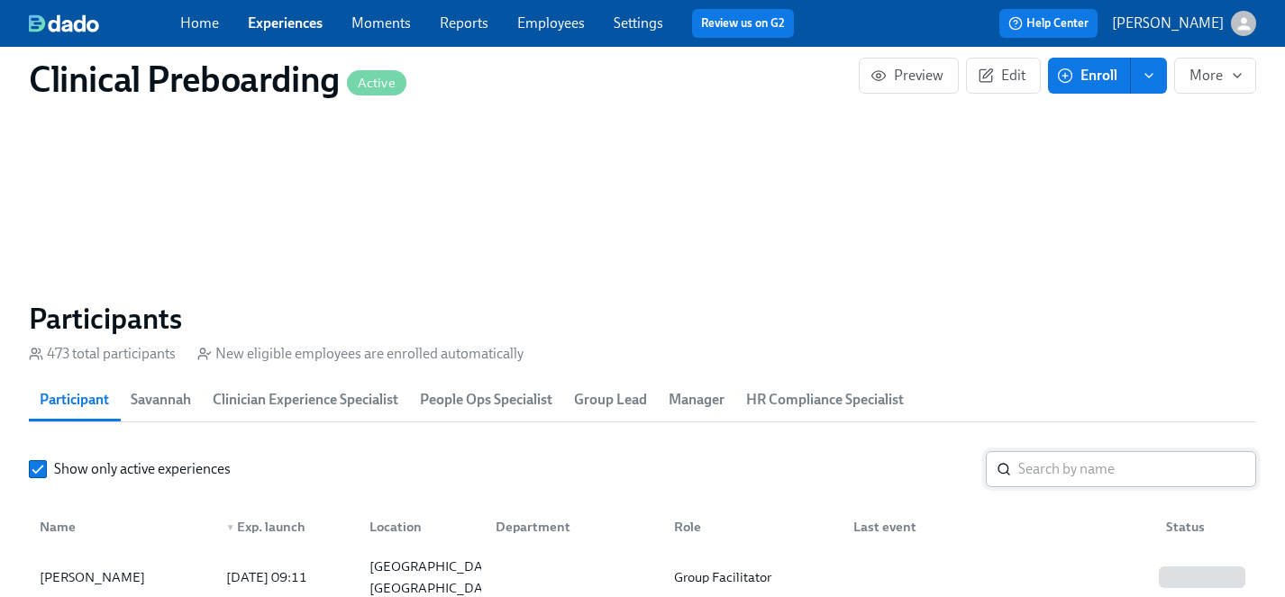
click at [1044, 463] on input "search" at bounding box center [1137, 469] width 238 height 36
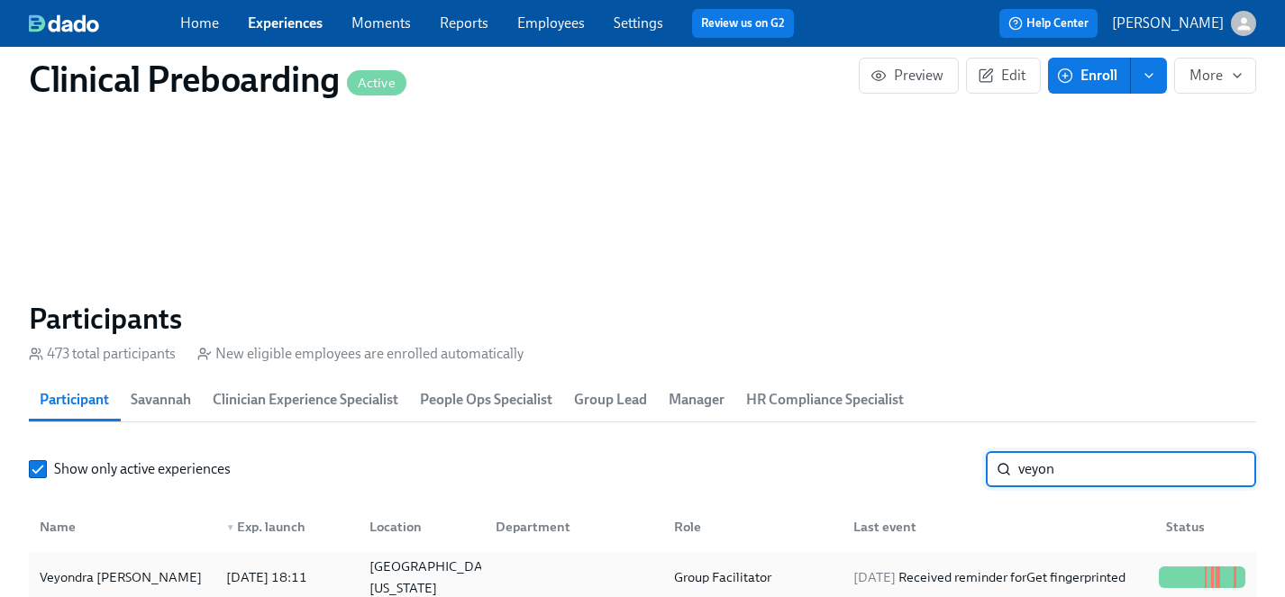
click at [88, 573] on div "Veyondra [PERSON_NAME]" at bounding box center [120, 578] width 177 height 22
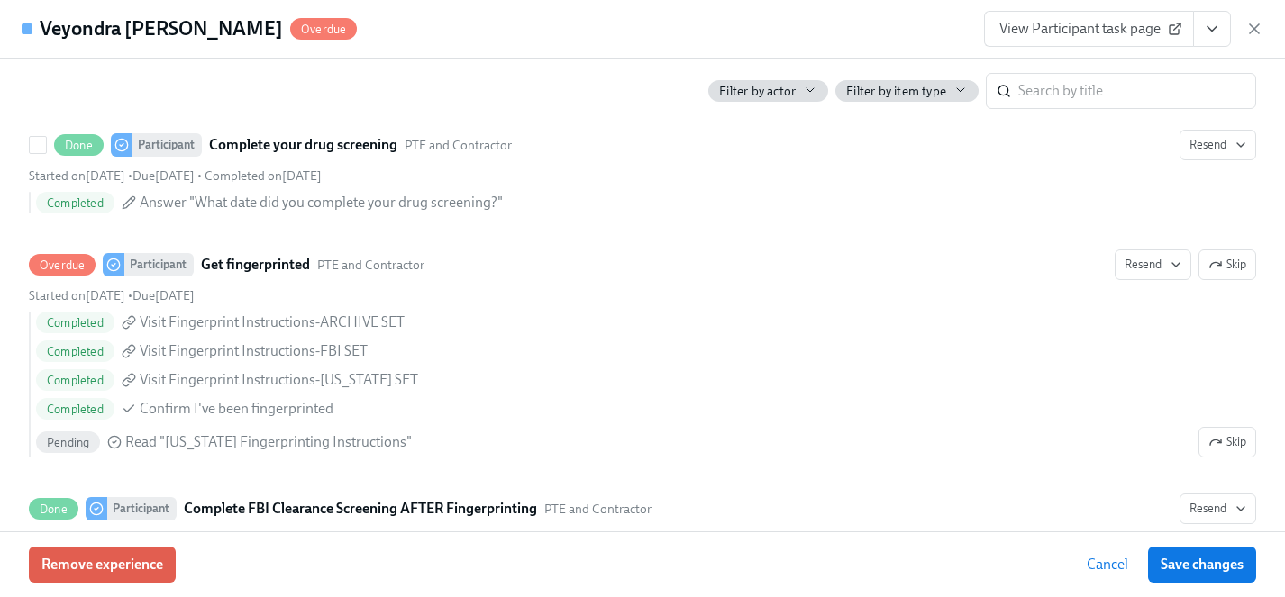
scroll to position [2501, 0]
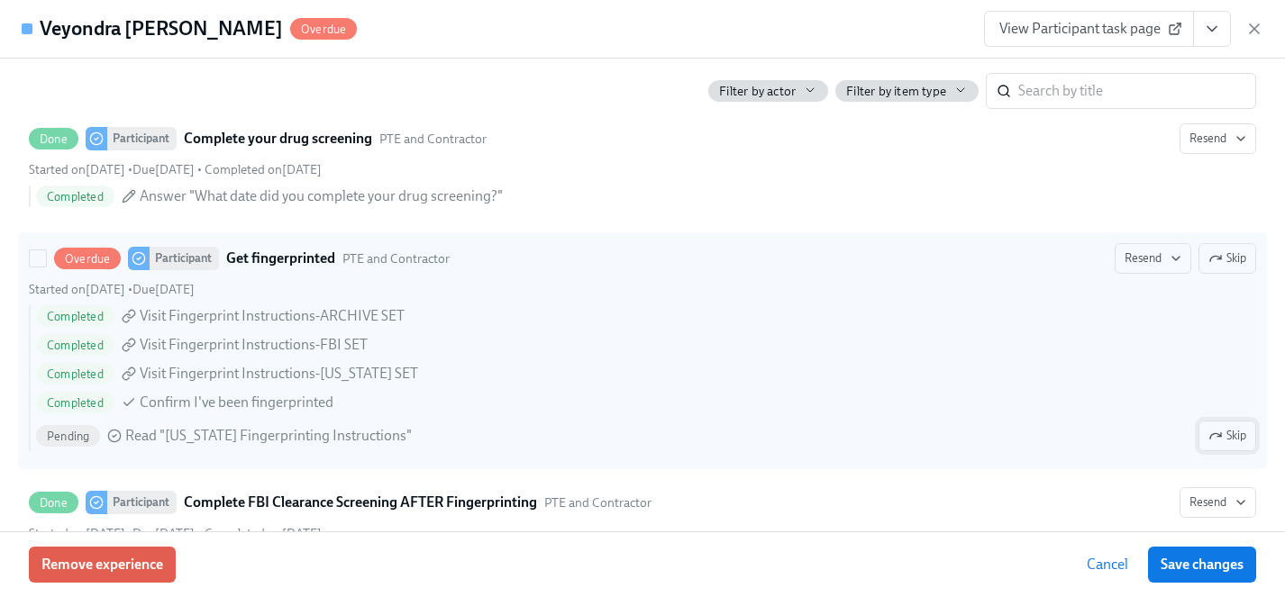
click at [1226, 435] on span "Skip" at bounding box center [1227, 436] width 38 height 18
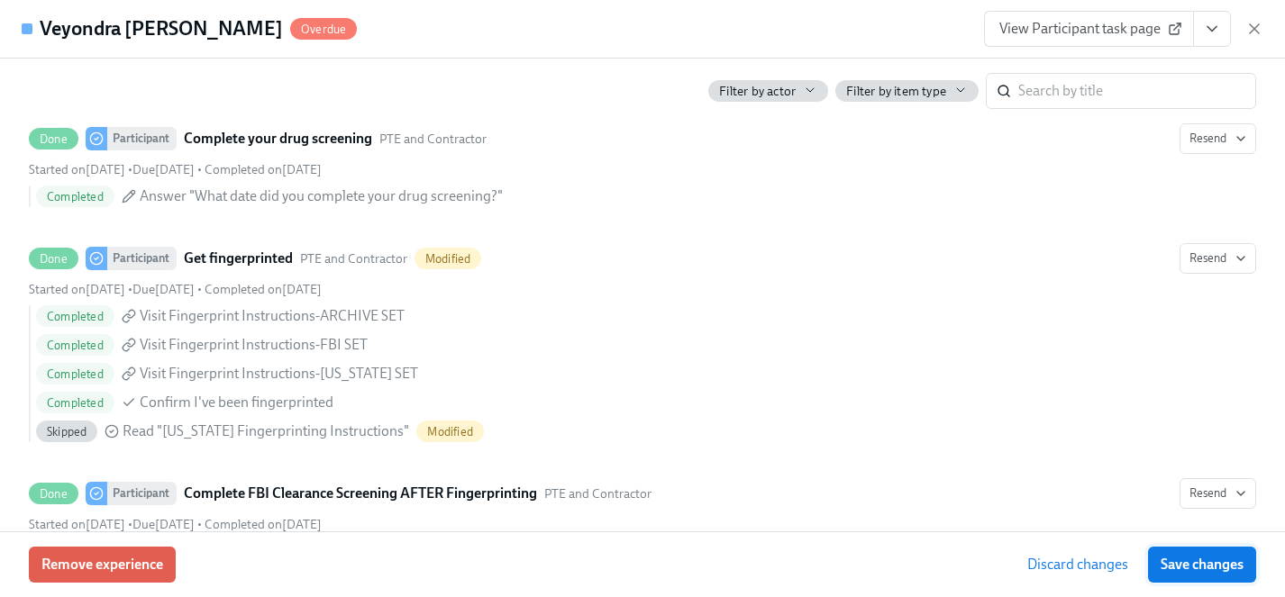
click at [1199, 571] on span "Save changes" at bounding box center [1202, 565] width 83 height 18
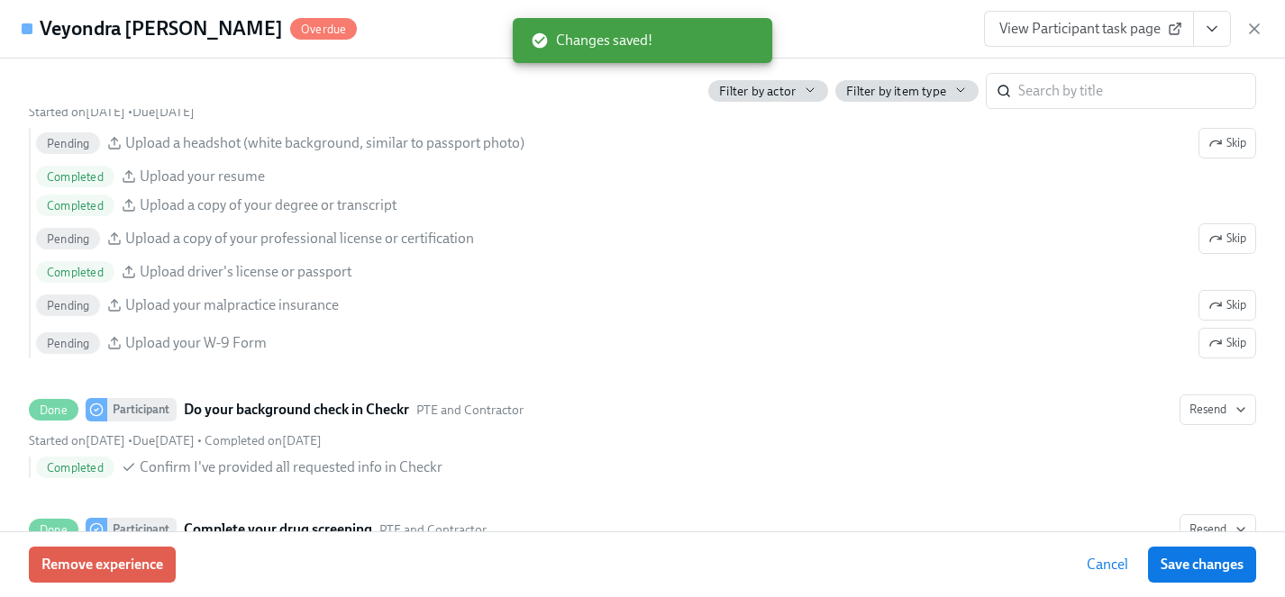
scroll to position [2102, 0]
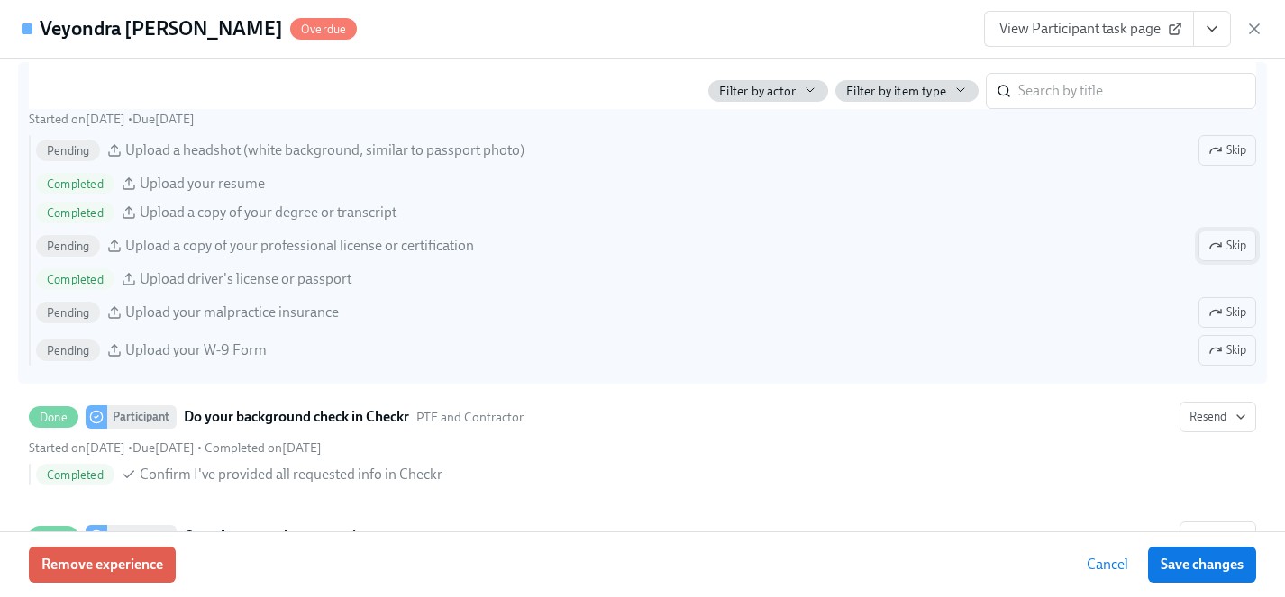
click at [1215, 247] on icon "button" at bounding box center [1215, 246] width 14 height 14
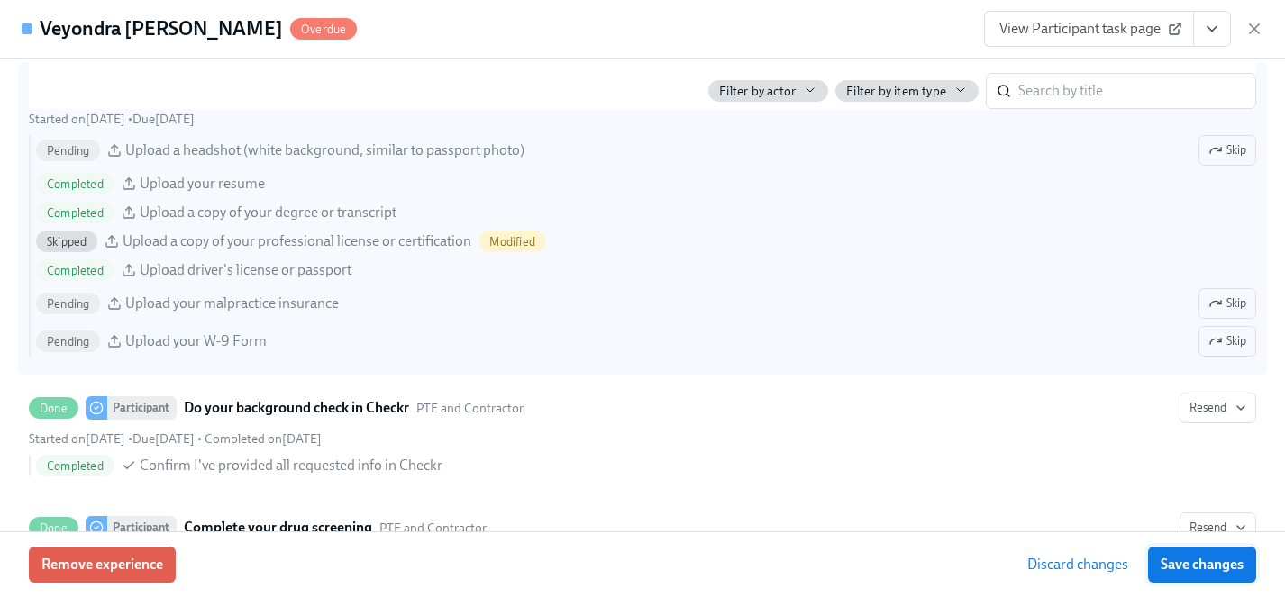
click at [1224, 567] on span "Save changes" at bounding box center [1202, 565] width 83 height 18
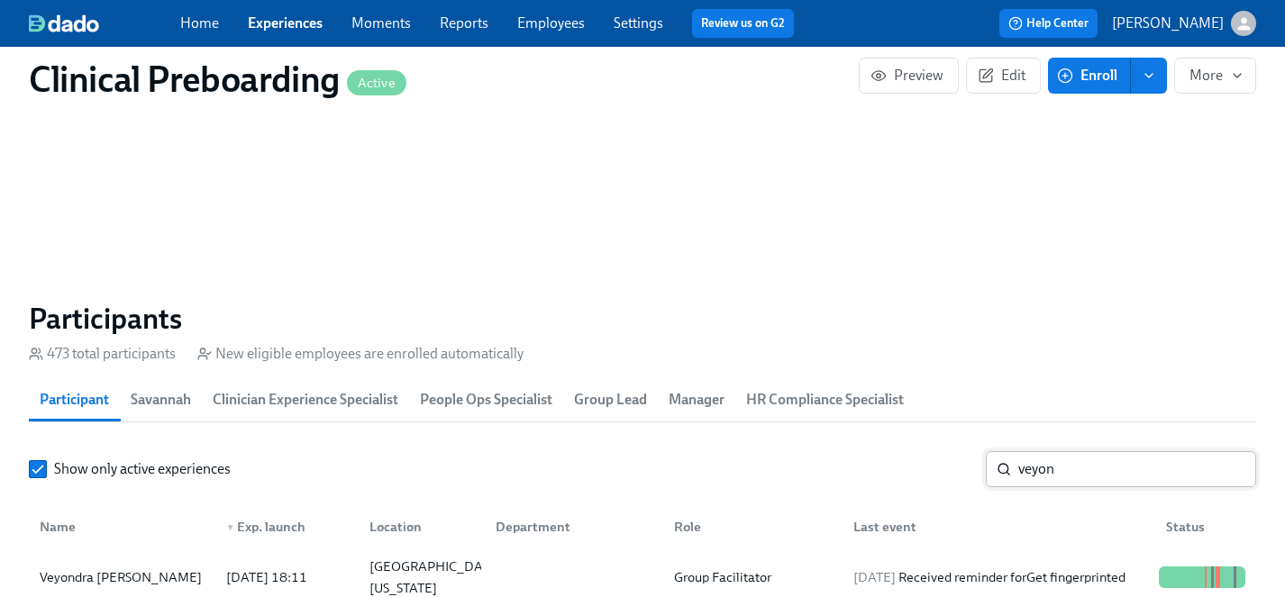
click at [1081, 470] on input "veyon" at bounding box center [1137, 469] width 238 height 36
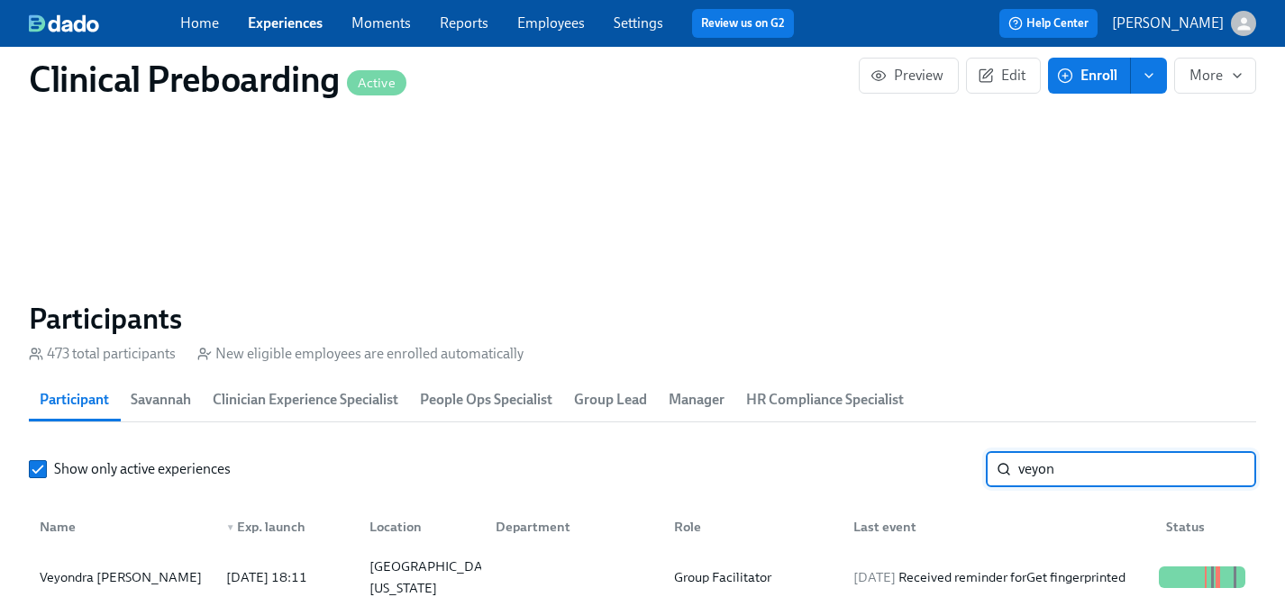
drag, startPoint x: 1081, startPoint y: 473, endPoint x: 769, endPoint y: 466, distance: 312.8
click at [769, 466] on div "Show only active experiences veyon ​" at bounding box center [642, 469] width 1227 height 36
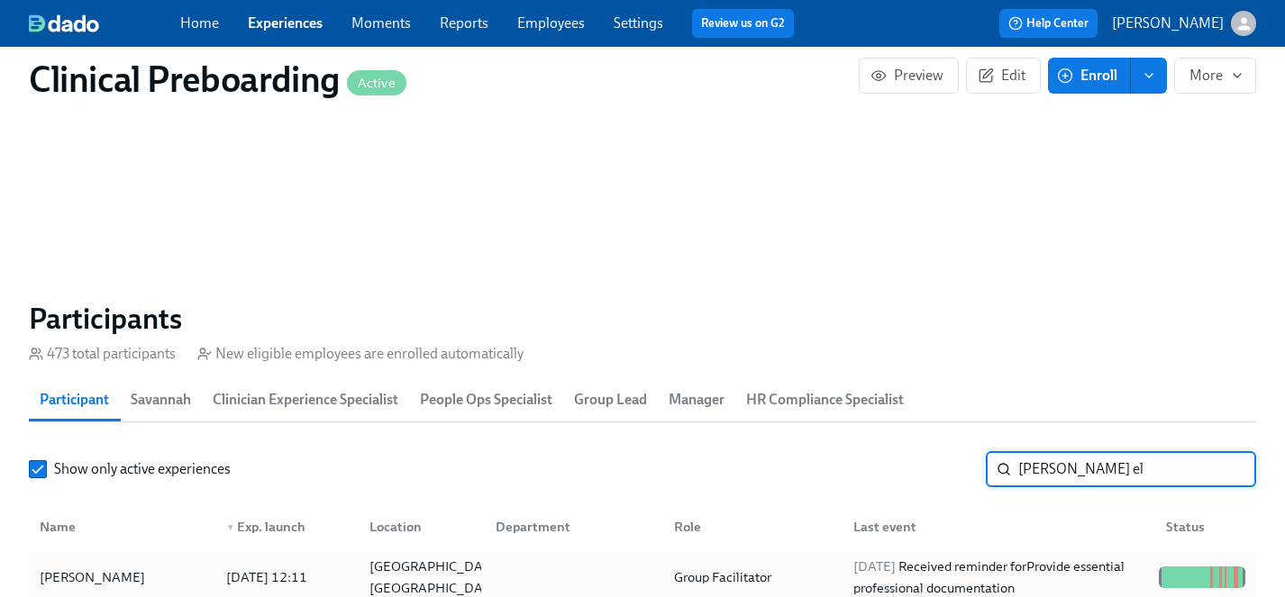
click at [82, 579] on div "[PERSON_NAME]" at bounding box center [92, 578] width 120 height 22
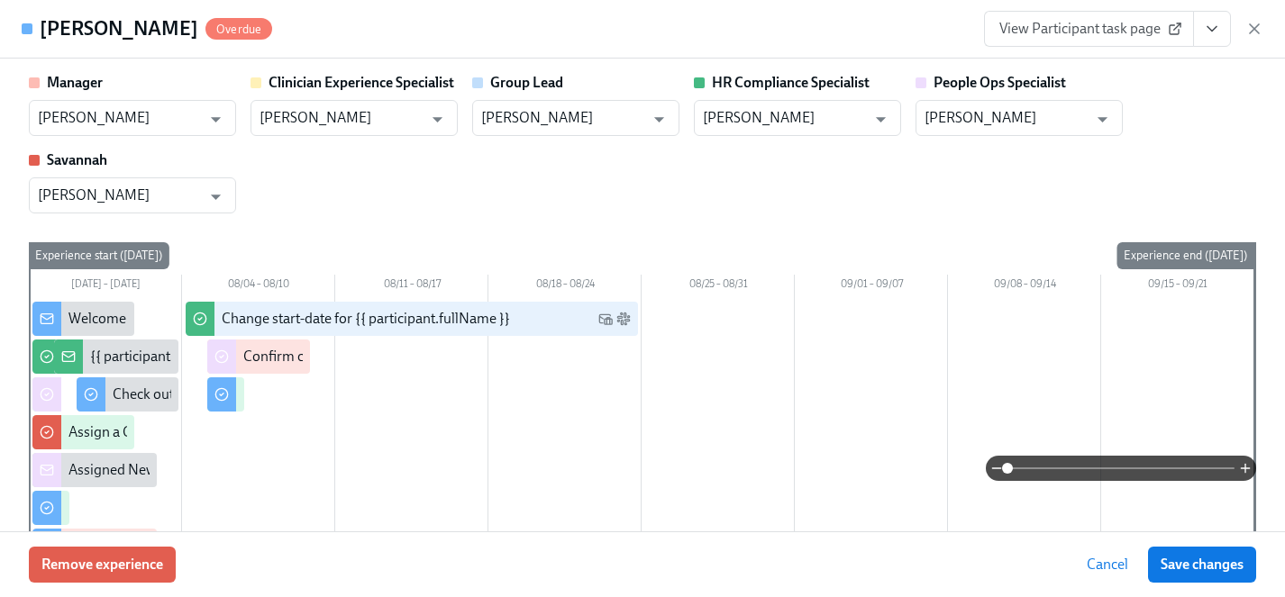
click at [1209, 25] on icon "View task page" at bounding box center [1212, 29] width 18 height 18
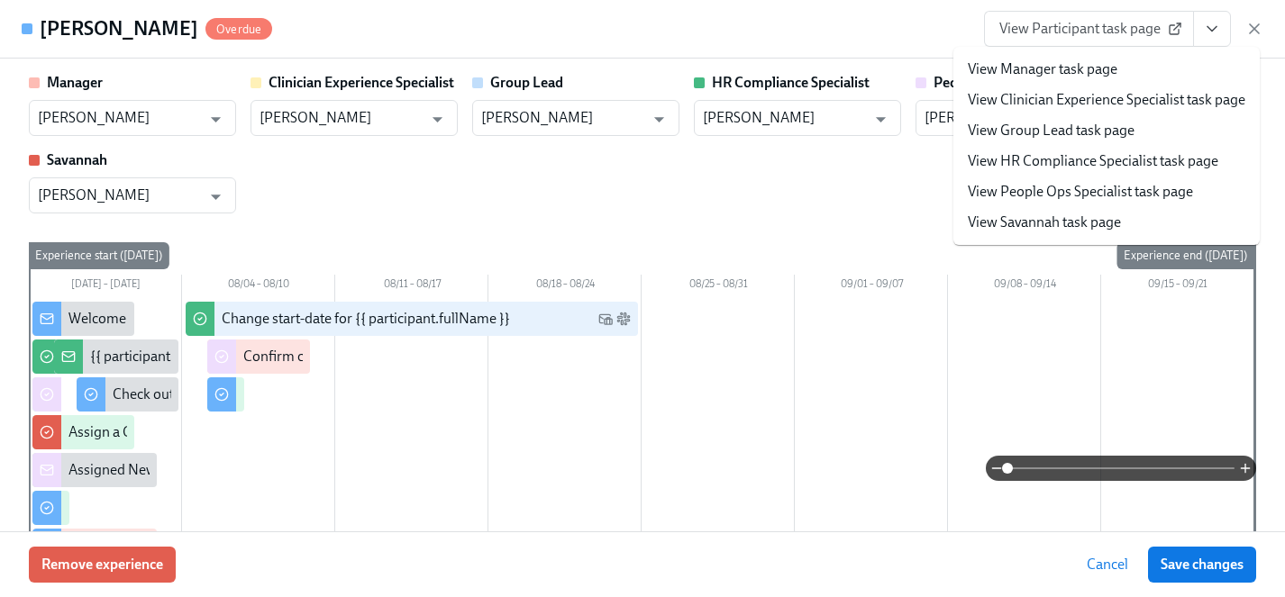
click at [1053, 157] on link "View HR Compliance Specialist task page" at bounding box center [1093, 161] width 251 height 20
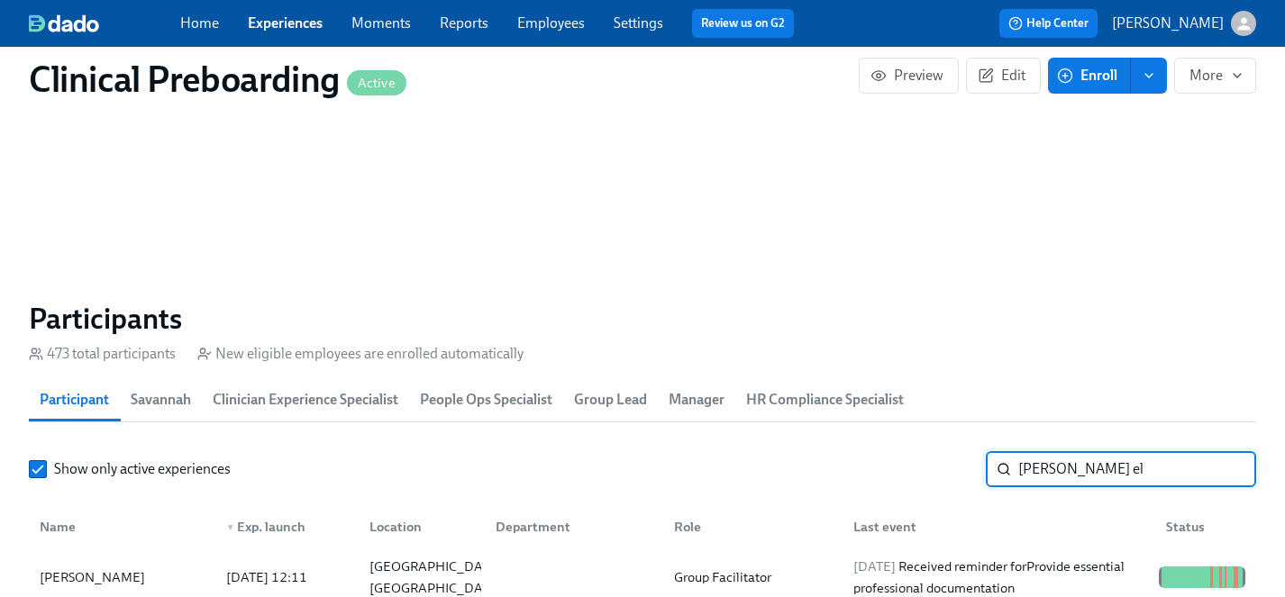
drag, startPoint x: 1099, startPoint y: 464, endPoint x: 900, endPoint y: 463, distance: 198.3
click at [900, 463] on div "Show only active experiences [PERSON_NAME] el ​" at bounding box center [642, 469] width 1227 height 36
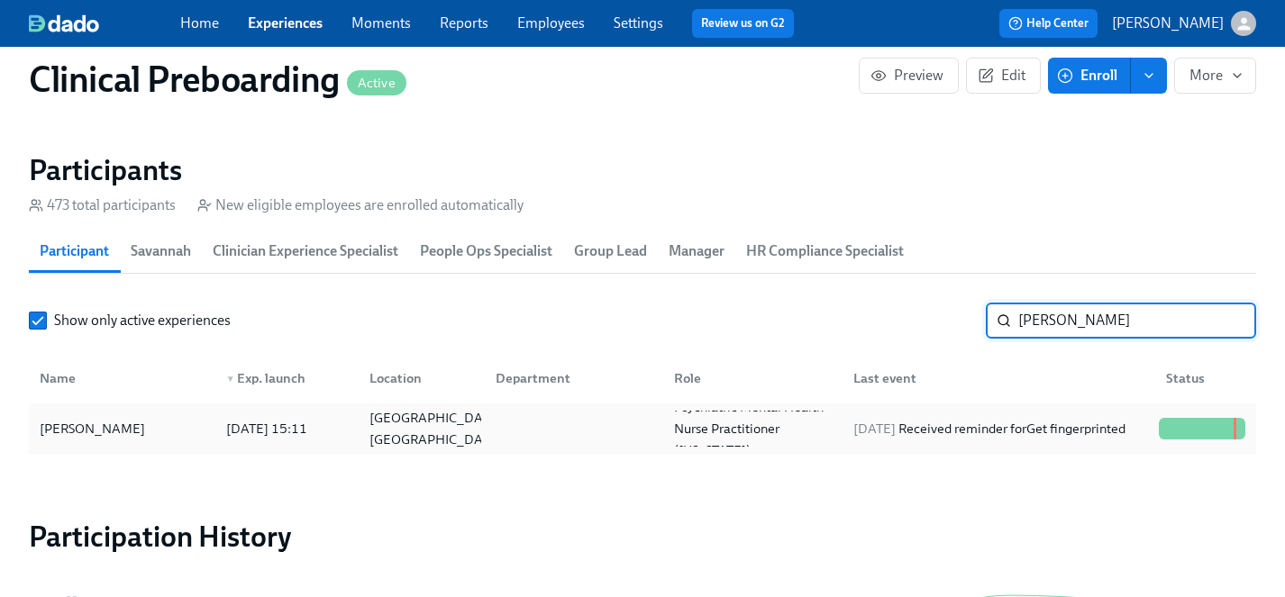
scroll to position [1896, 0]
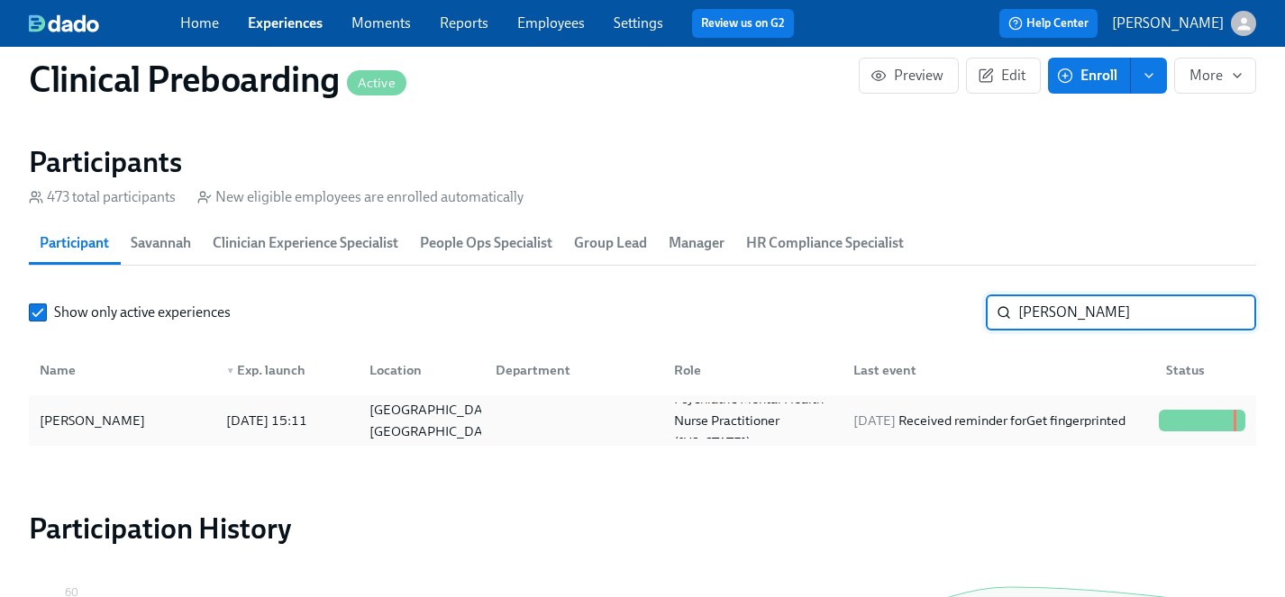
type input "[PERSON_NAME]"
click at [109, 412] on div "[PERSON_NAME]" at bounding box center [92, 421] width 120 height 22
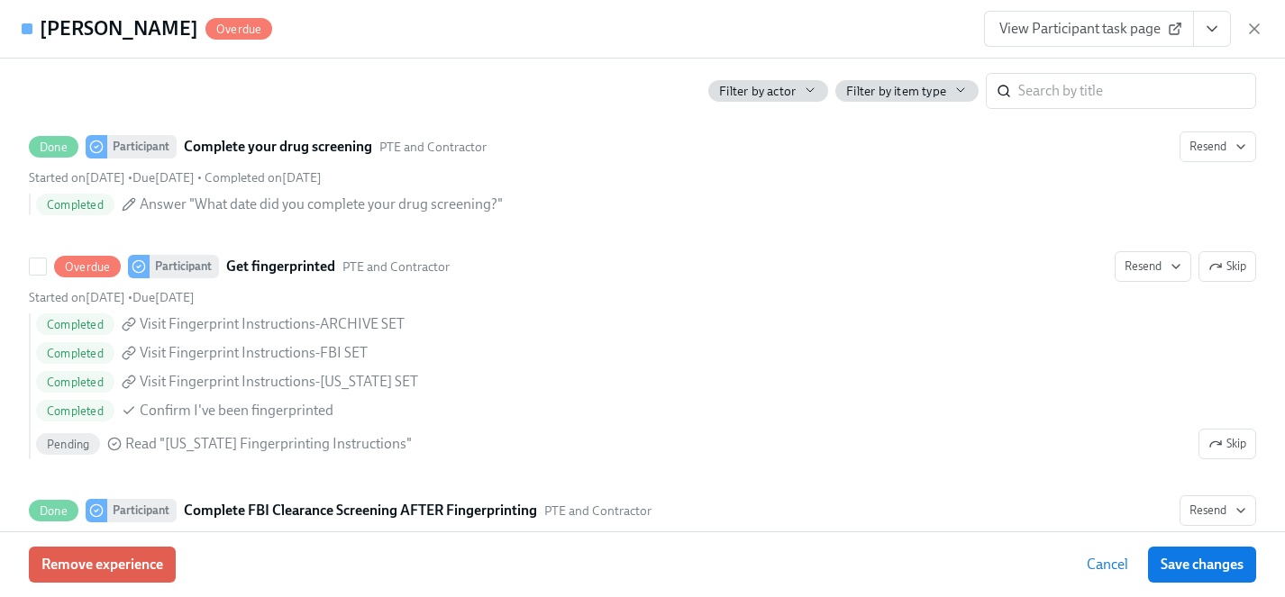
scroll to position [2520, 0]
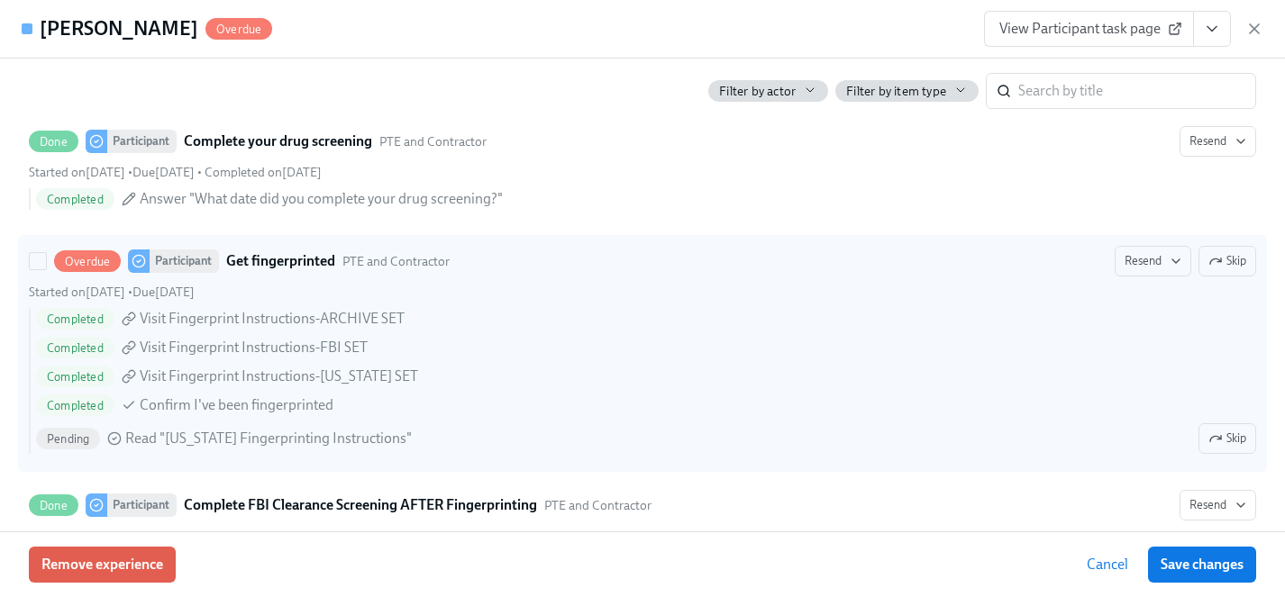
drag, startPoint x: 1245, startPoint y: 437, endPoint x: 1226, endPoint y: 452, distance: 25.1
click at [1245, 437] on span "Skip" at bounding box center [1227, 439] width 38 height 18
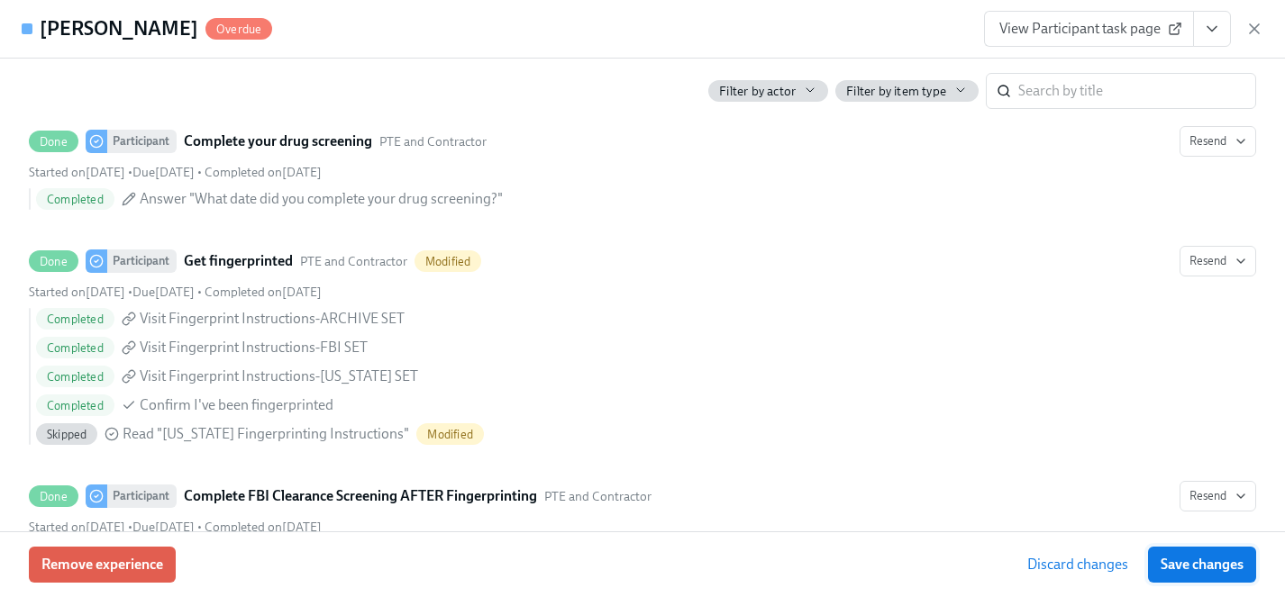
click at [1216, 570] on span "Save changes" at bounding box center [1202, 565] width 83 height 18
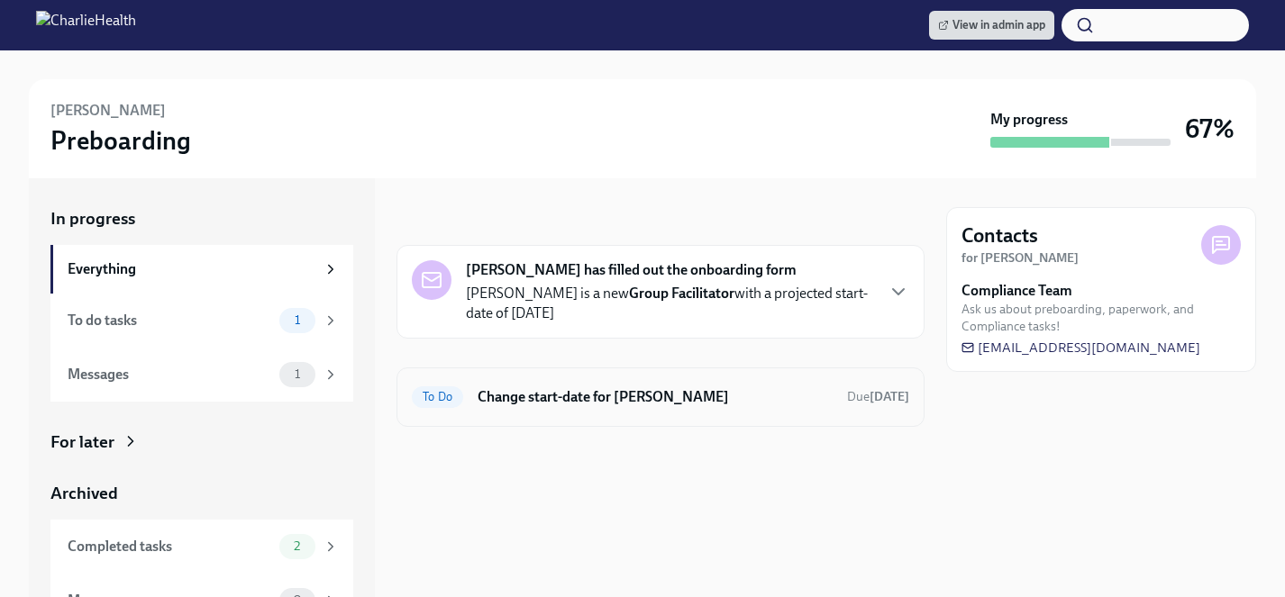
click at [642, 394] on h6 "Change start-date for [PERSON_NAME]" at bounding box center [655, 397] width 355 height 20
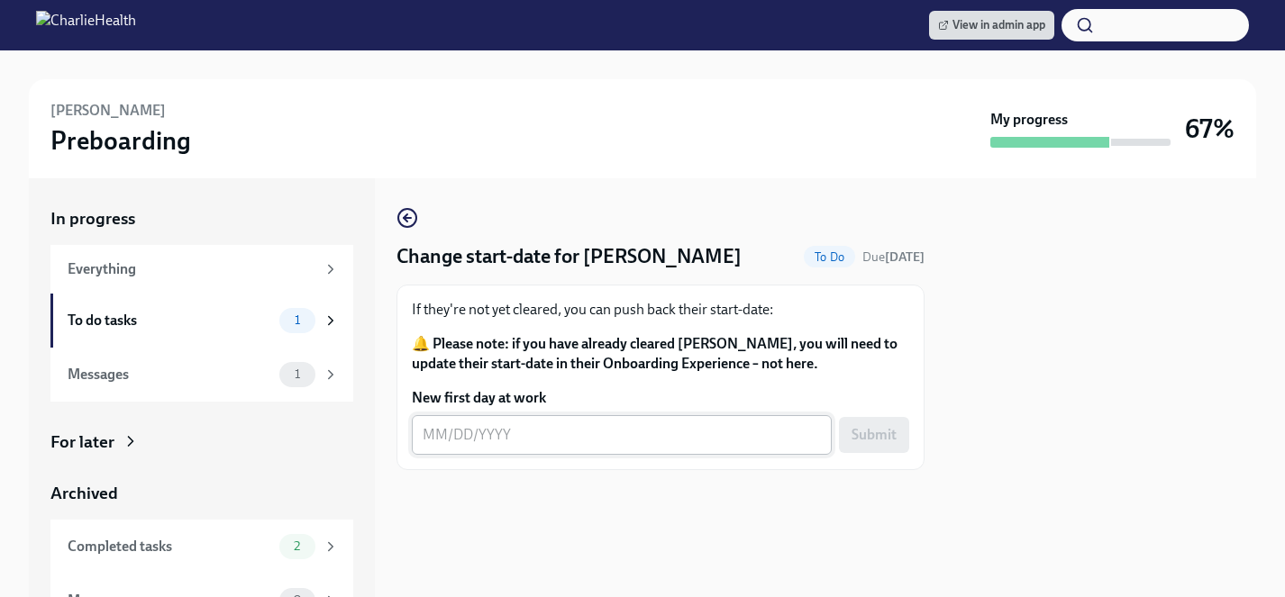
click at [601, 438] on textarea "New first day at work" at bounding box center [622, 435] width 398 height 22
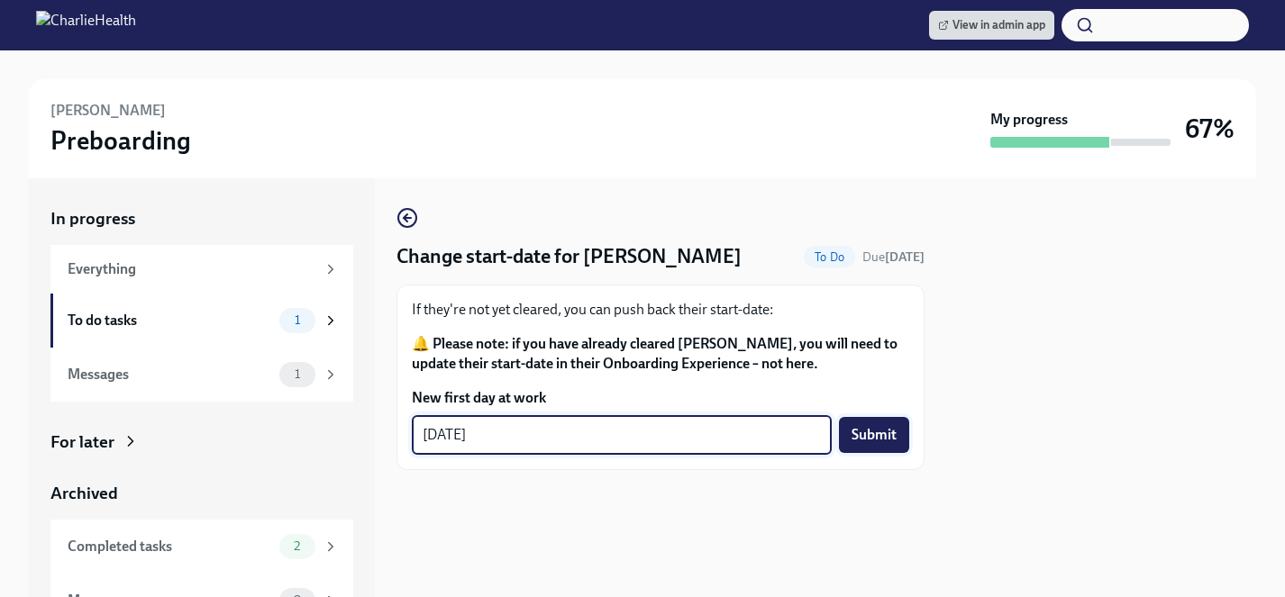
type textarea "10/20/2025"
click at [871, 436] on span "Submit" at bounding box center [874, 435] width 45 height 18
